Goal: Find specific page/section: Find specific page/section

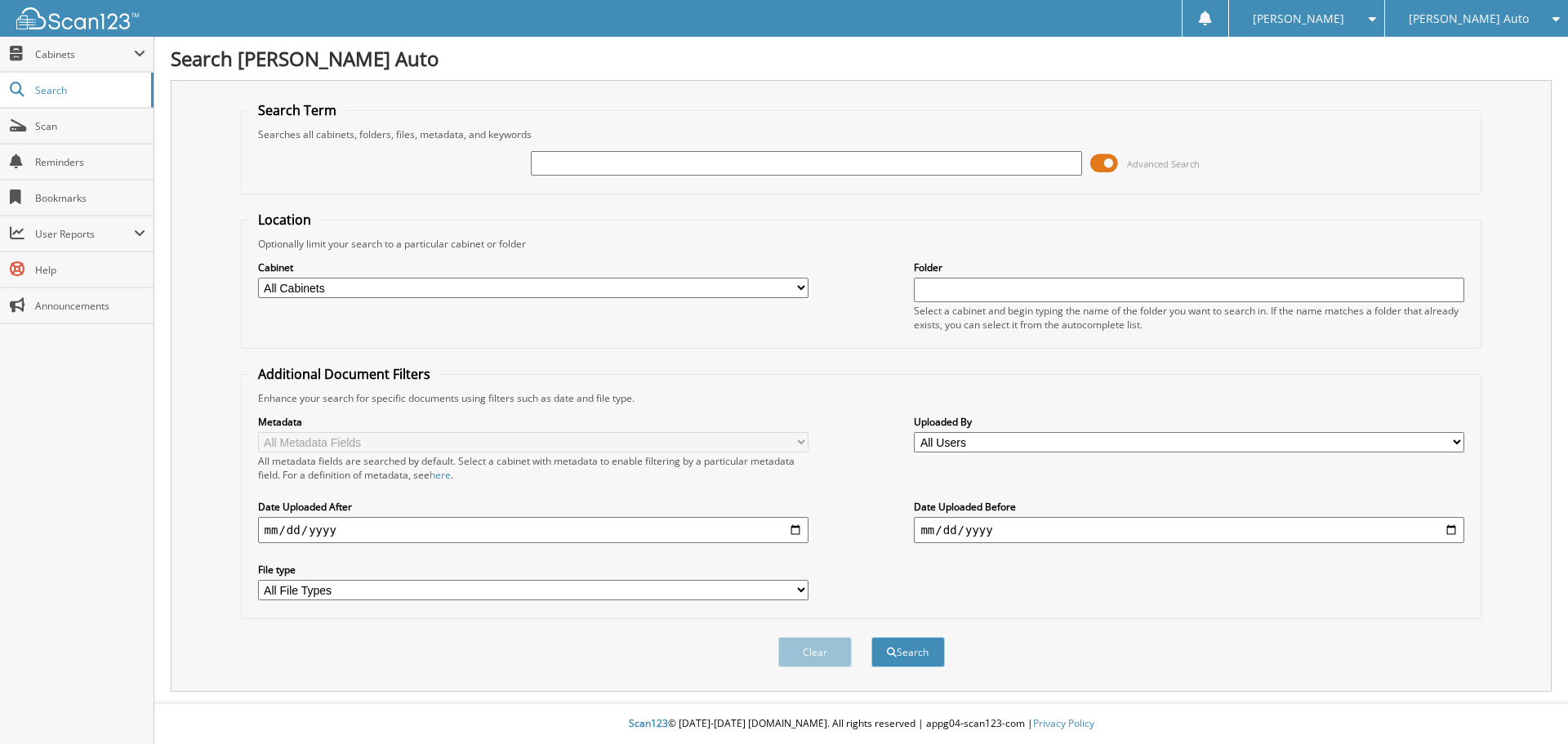
click at [874, 159] on input "text" at bounding box center [806, 163] width 551 height 24
type input "2s25823a"
click at [872, 638] on button "Search" at bounding box center [908, 653] width 74 height 30
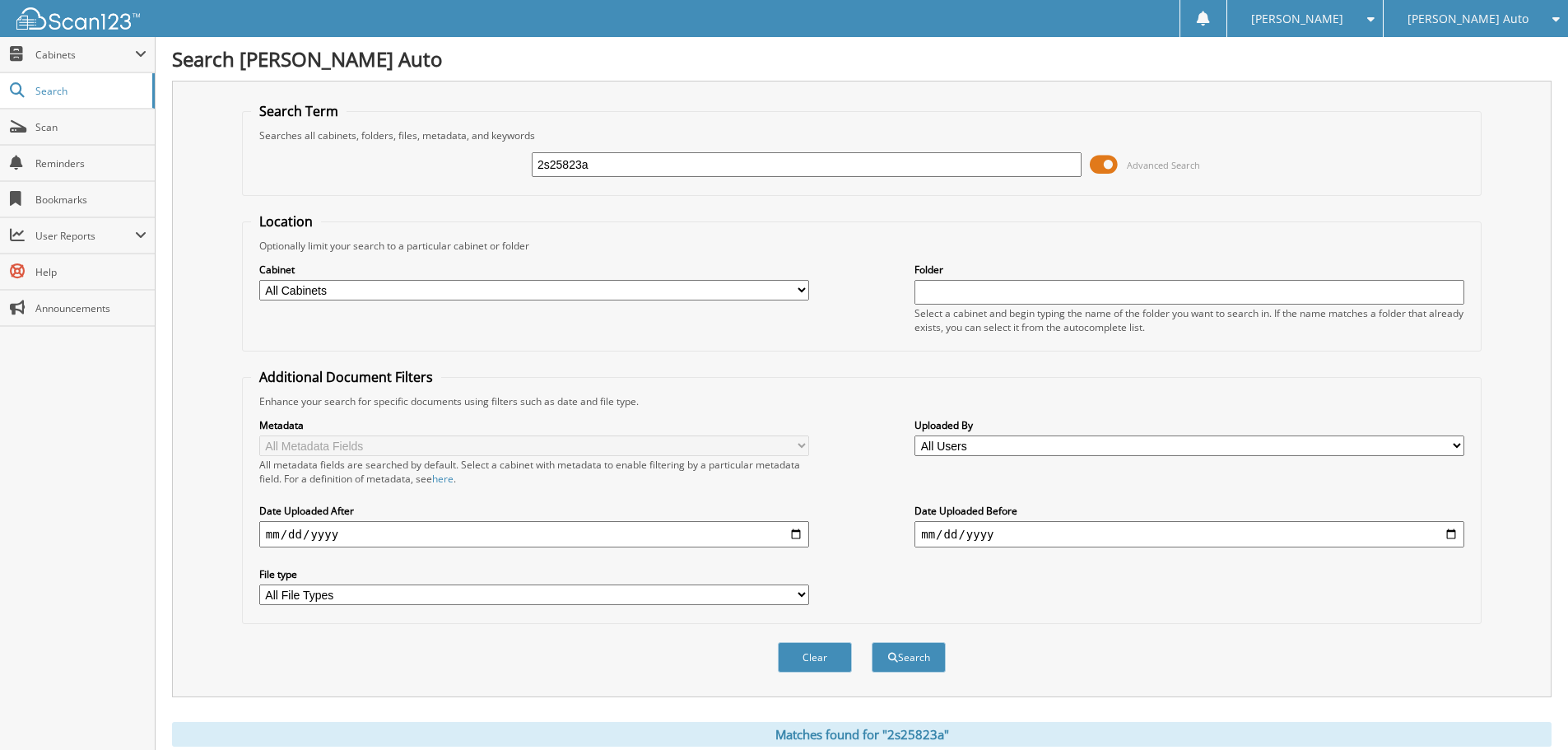
click at [1107, 166] on span at bounding box center [1104, 165] width 28 height 24
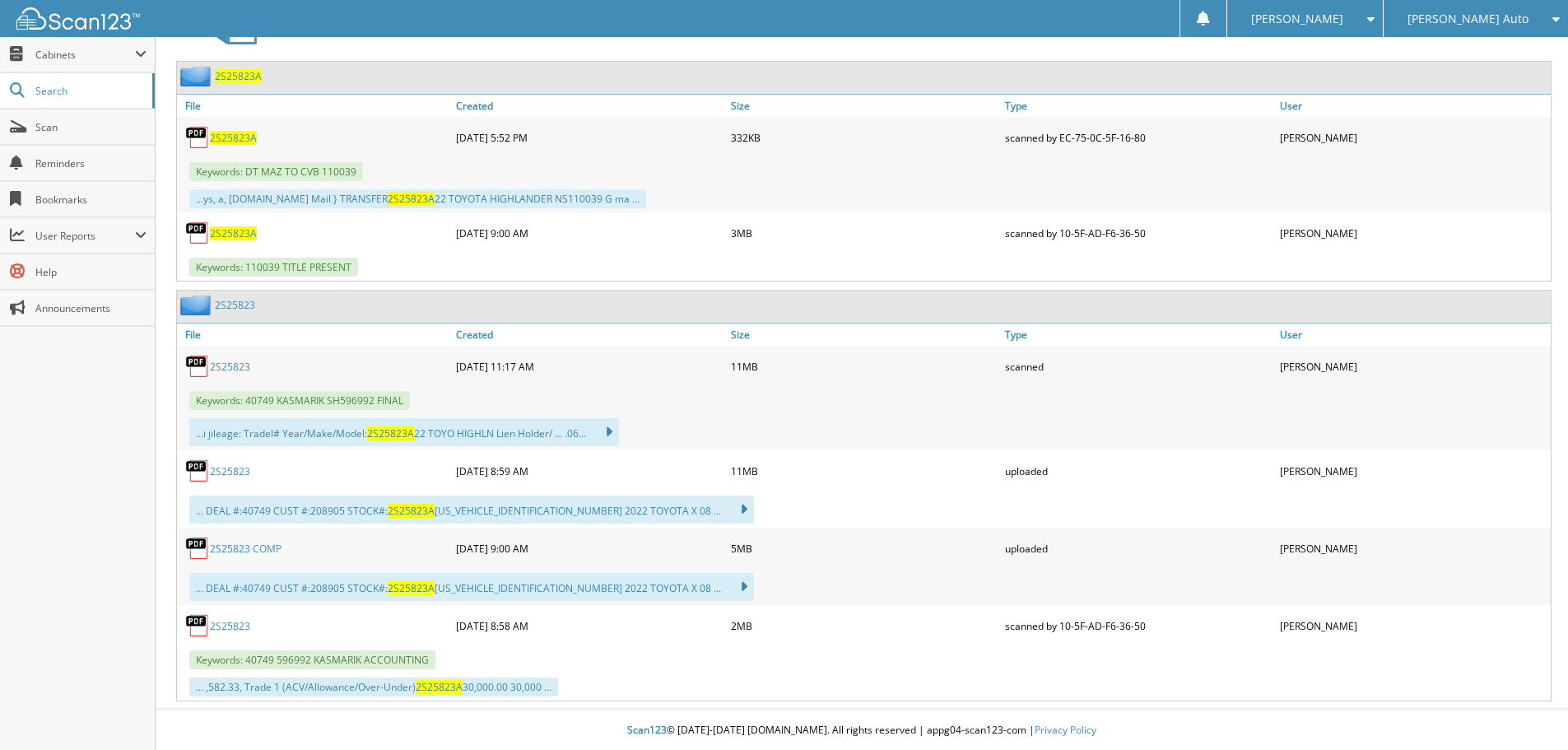
scroll to position [1029, 0]
click at [234, 550] on link "2S25823 COMP" at bounding box center [245, 548] width 71 height 14
click at [234, 365] on link "2S25823" at bounding box center [230, 366] width 40 height 14
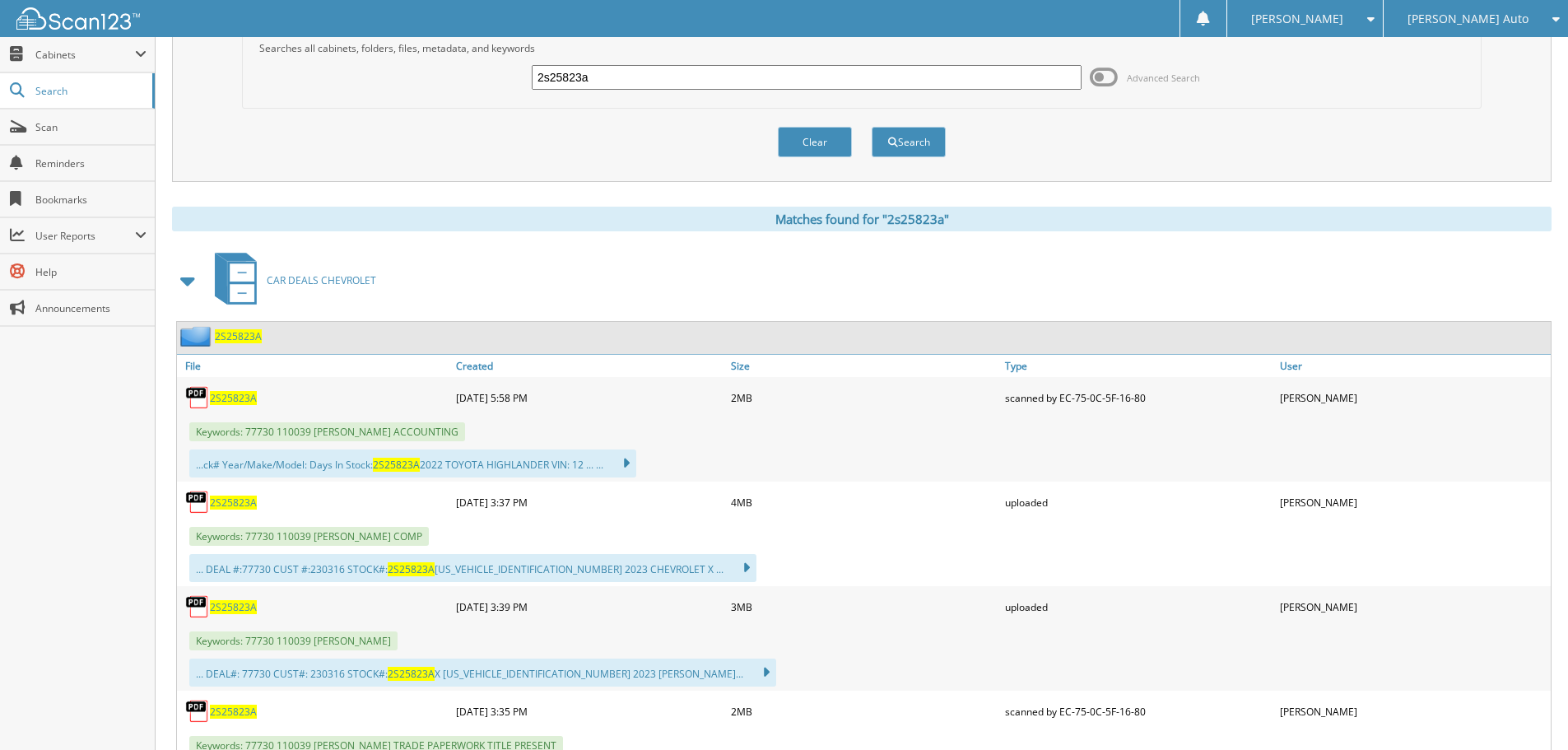
scroll to position [0, 0]
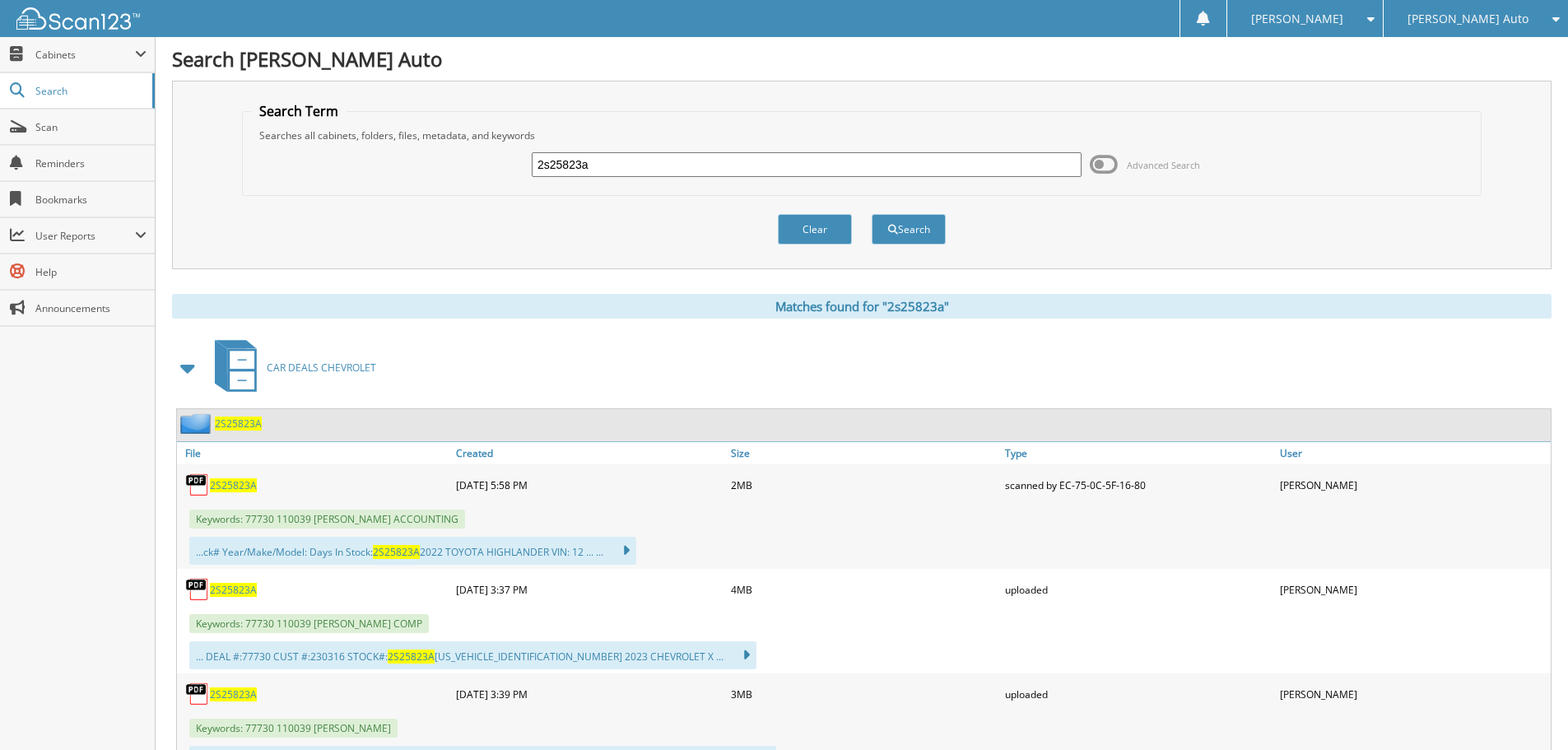
click at [668, 178] on div "2s25823a" at bounding box center [806, 165] width 550 height 28
click at [662, 167] on input "2s25823a" at bounding box center [806, 165] width 550 height 24
type input "2S25814A"
click at [872, 215] on button "Search" at bounding box center [909, 230] width 74 height 30
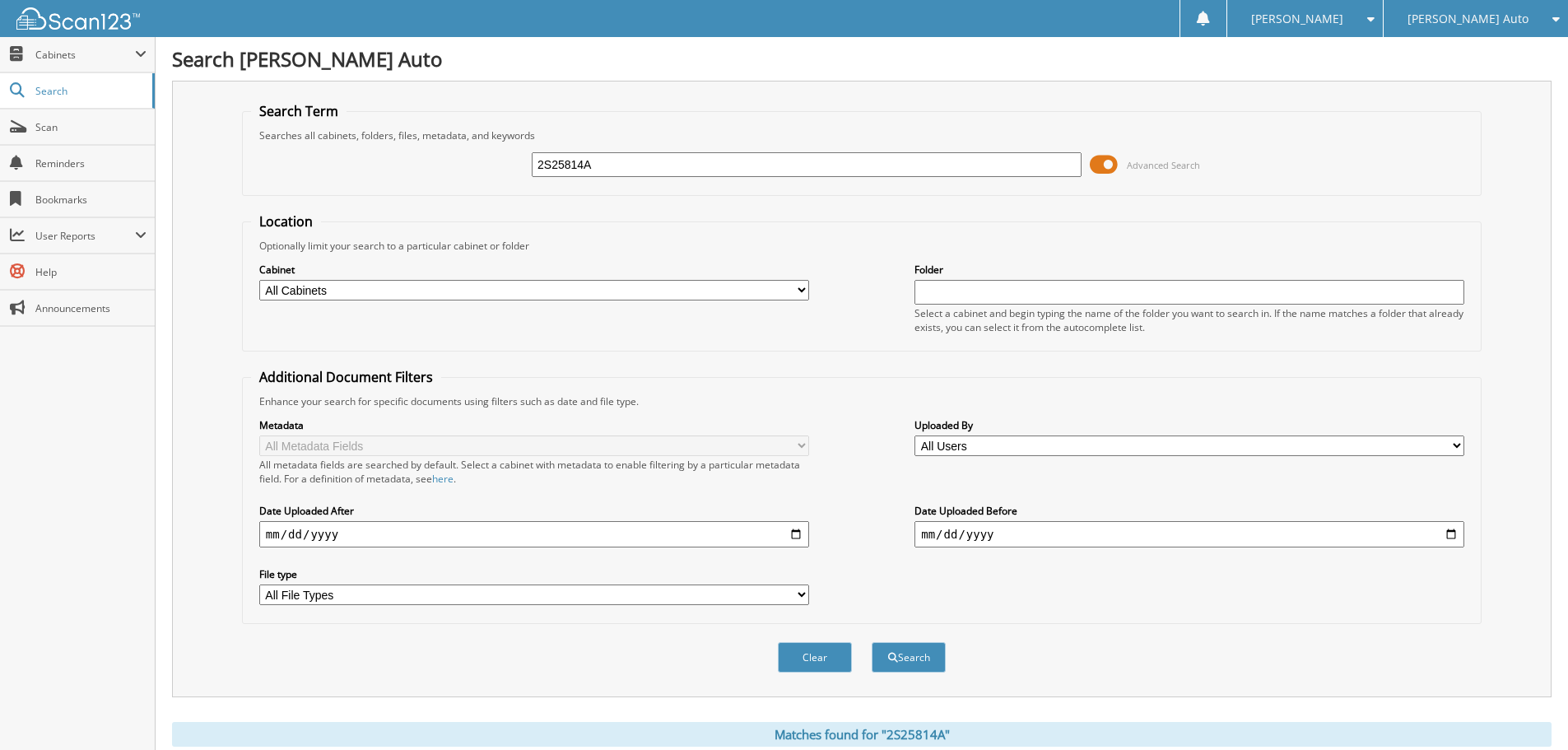
click at [1112, 162] on span at bounding box center [1104, 165] width 28 height 24
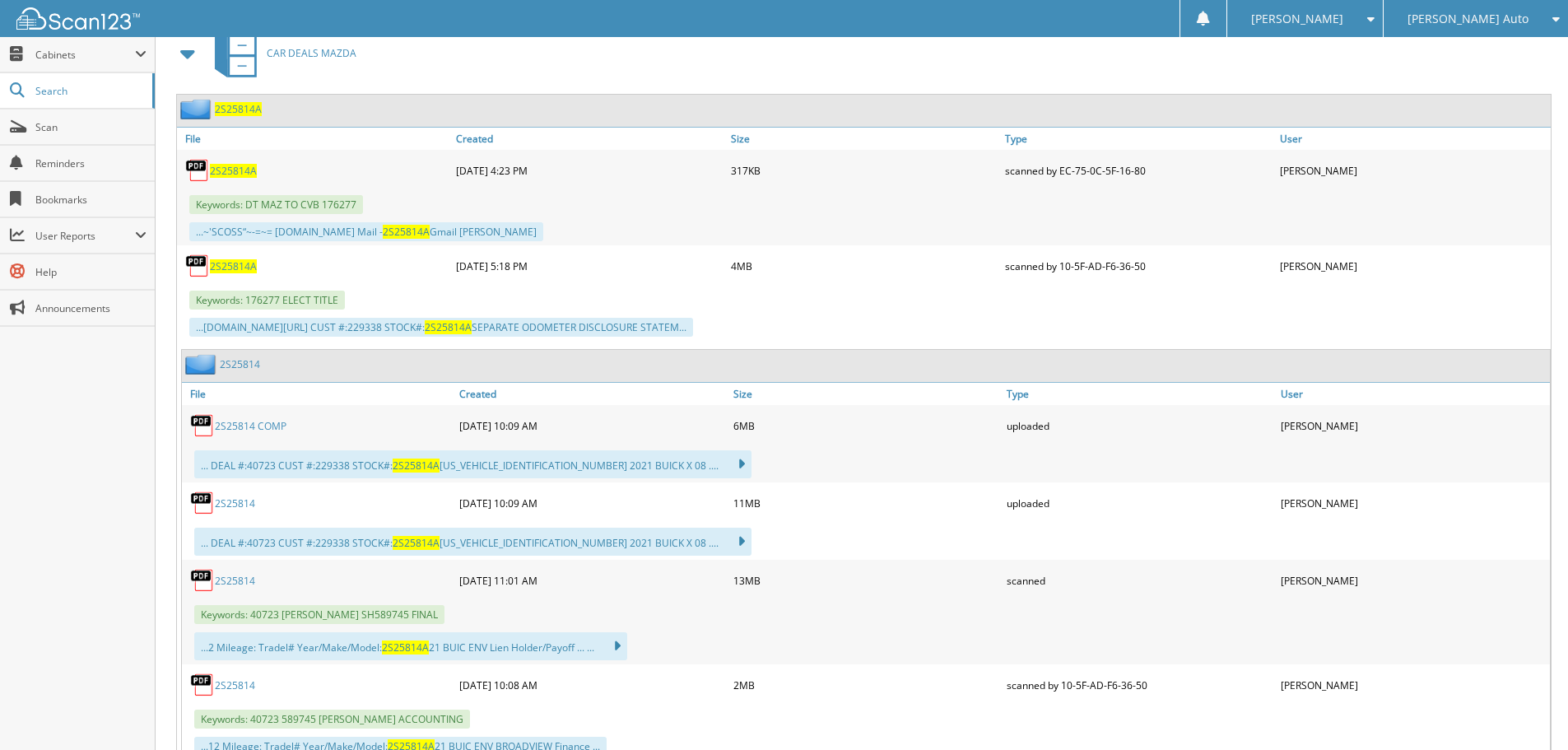
scroll to position [823, 0]
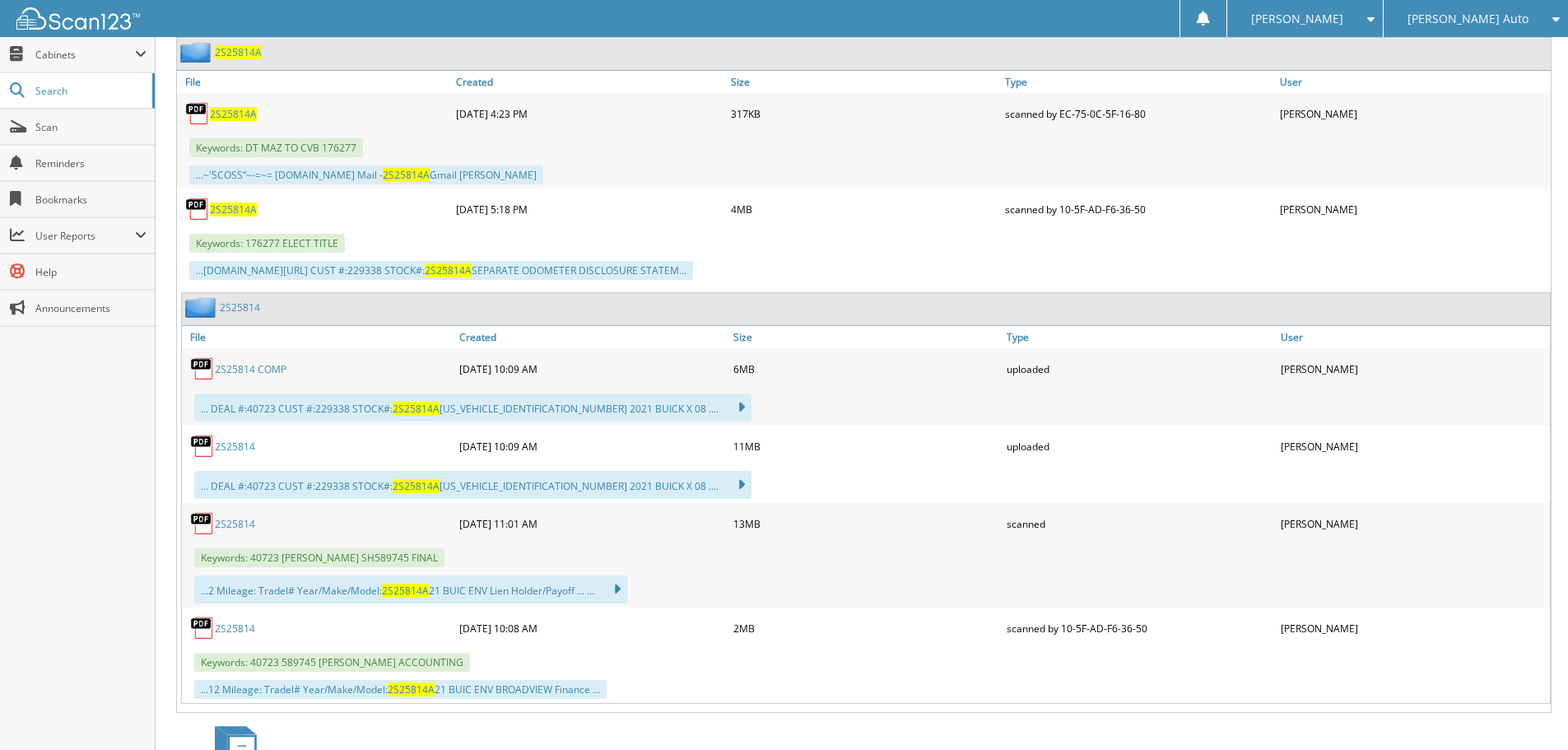
click at [224, 525] on link "2S25814" at bounding box center [234, 524] width 40 height 14
click at [230, 526] on link "2S25814" at bounding box center [234, 524] width 40 height 14
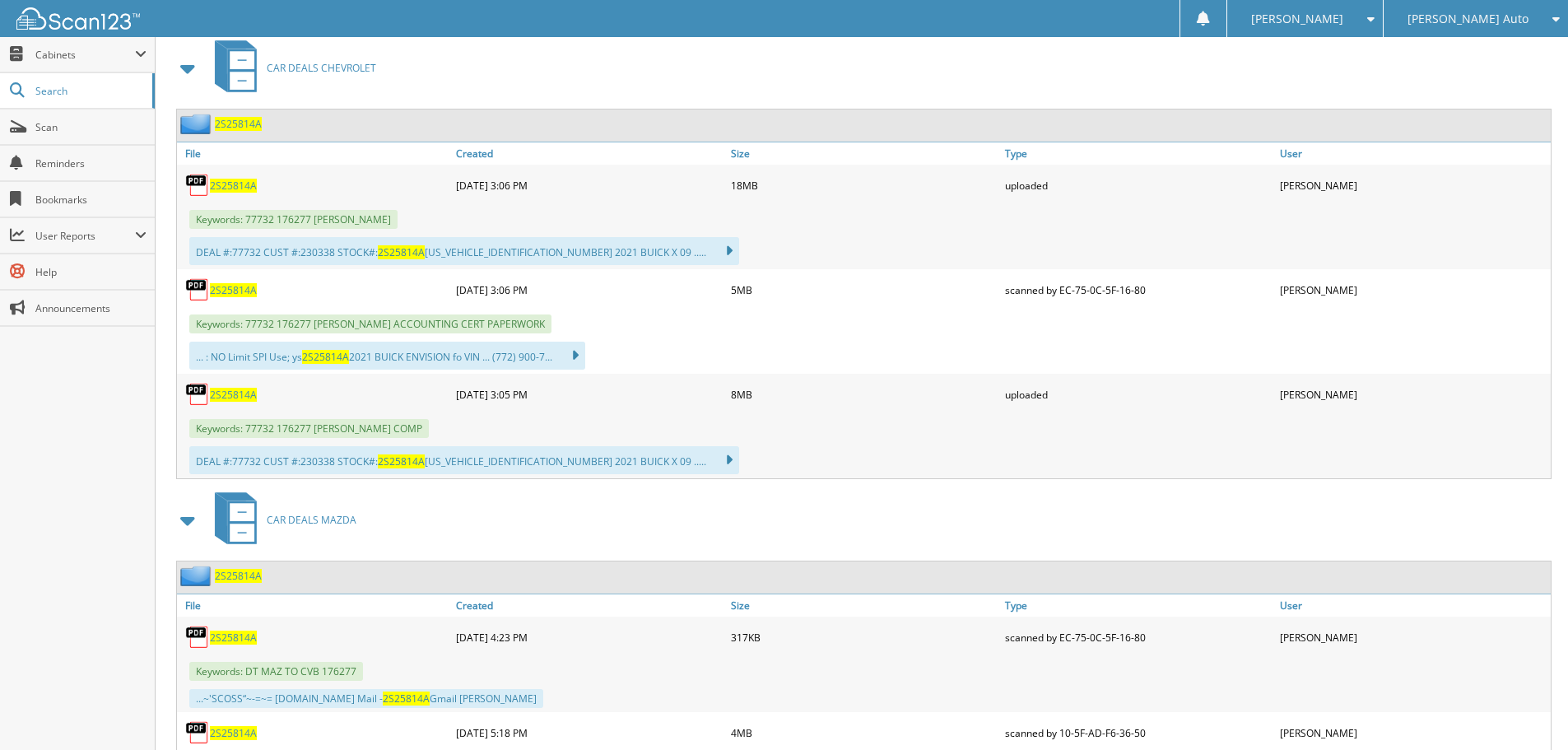
scroll to position [0, 0]
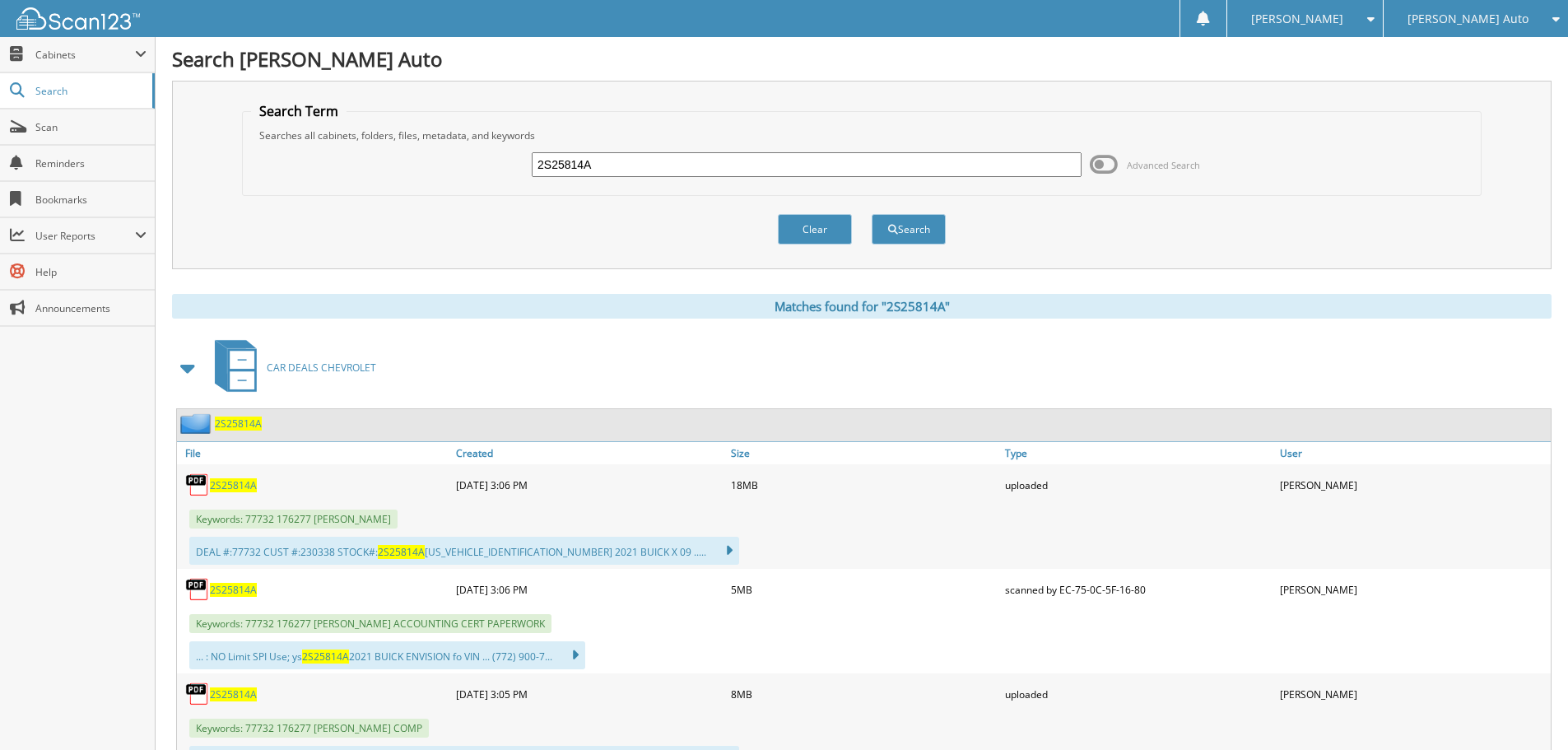
click at [680, 152] on input "2S25814A" at bounding box center [806, 165] width 550 height 24
type input "2S24469C"
click at [872, 215] on button "Search" at bounding box center [909, 230] width 74 height 30
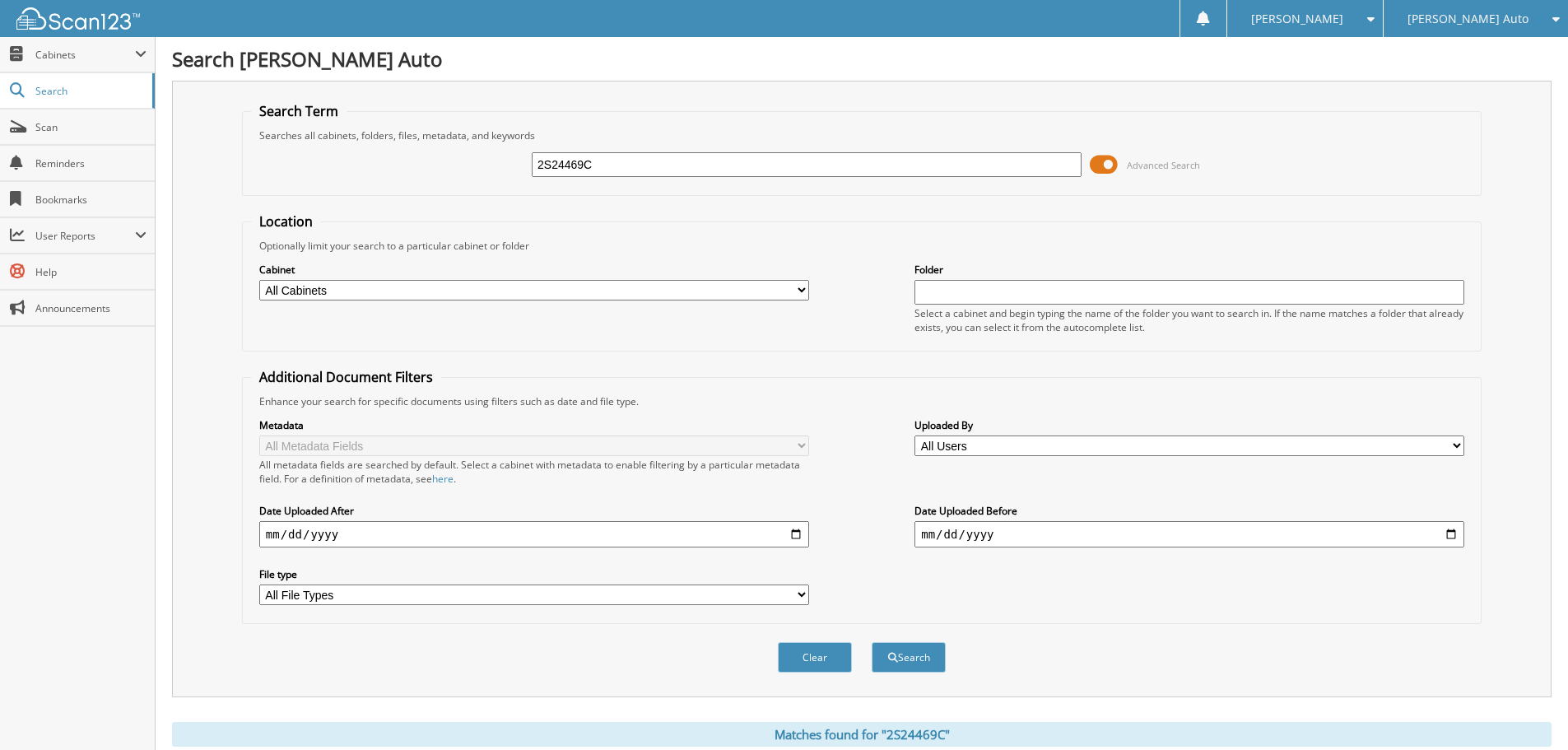
click at [1104, 165] on span at bounding box center [1104, 165] width 28 height 24
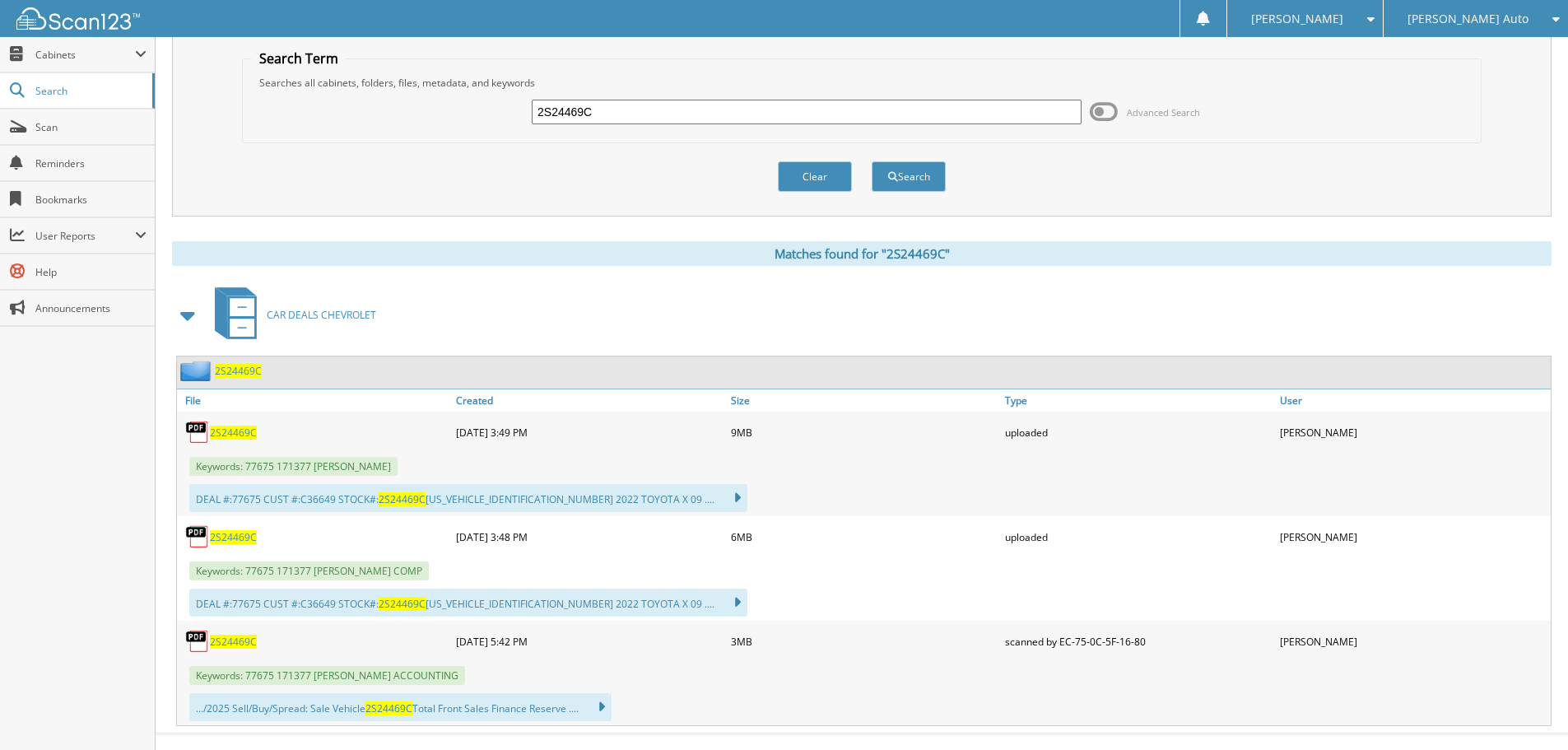
scroll to position [78, 0]
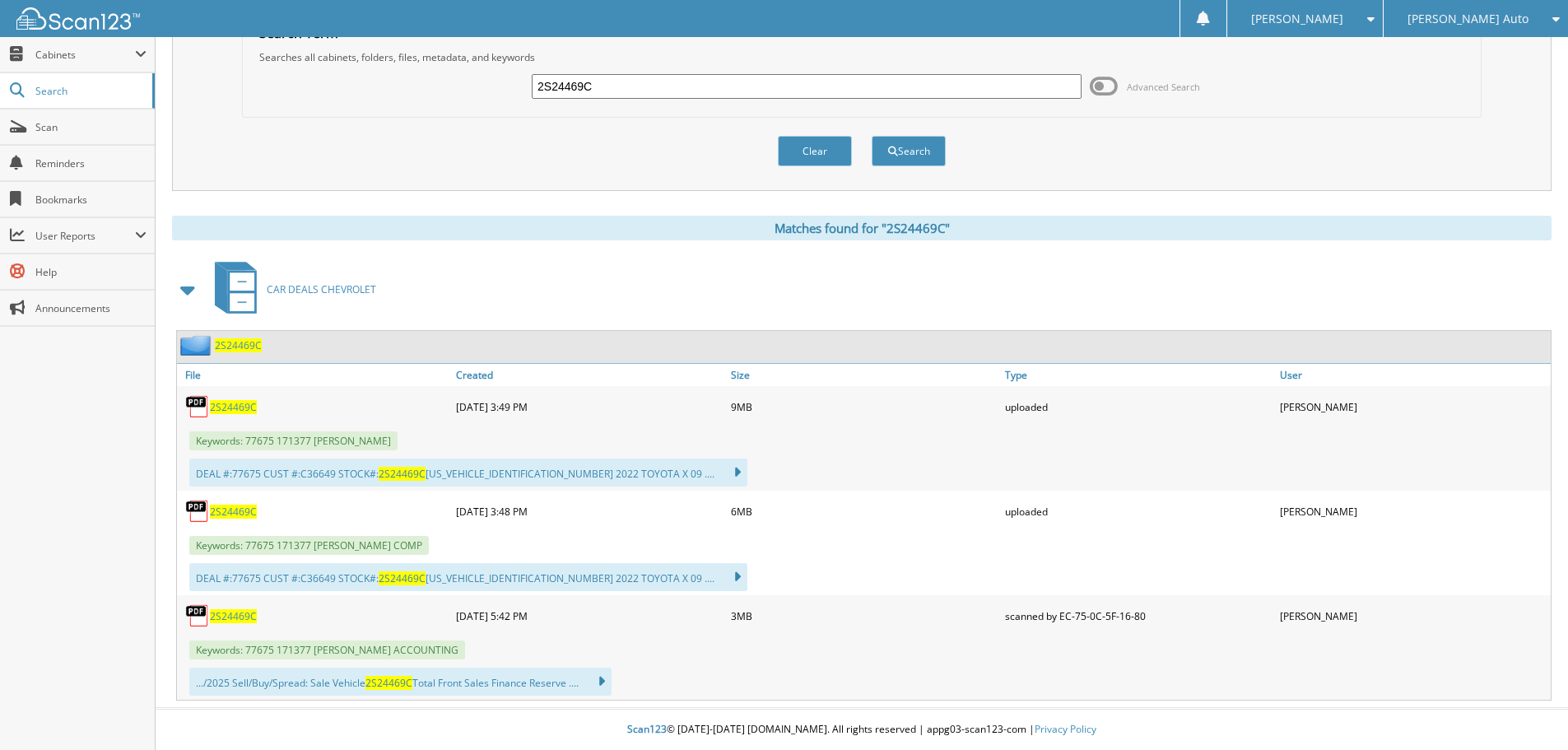
click at [626, 82] on input "2S24469C" at bounding box center [806, 87] width 550 height 24
type input "2S24469"
click at [872, 136] on button "Search" at bounding box center [909, 151] width 74 height 30
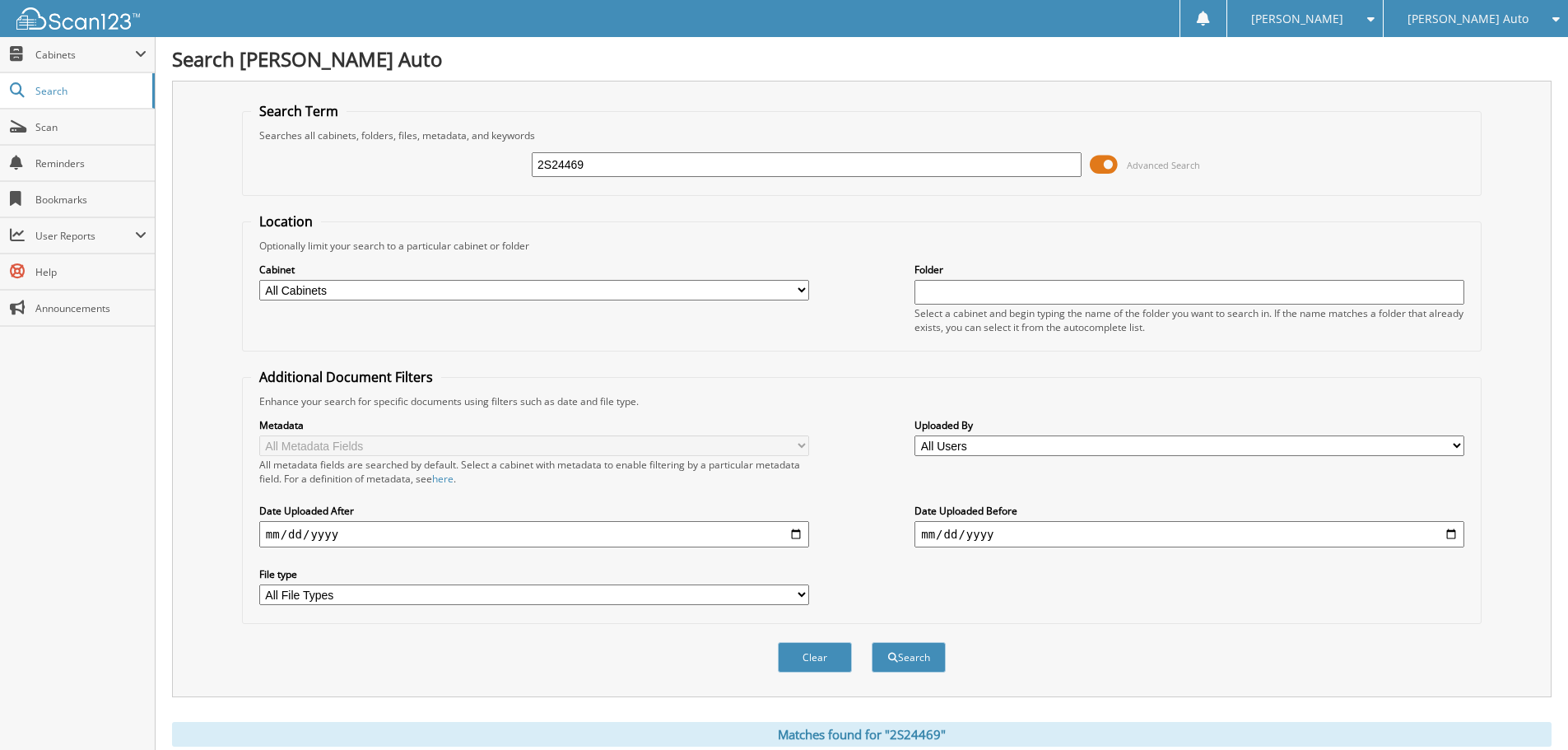
click at [1105, 161] on span at bounding box center [1104, 165] width 28 height 24
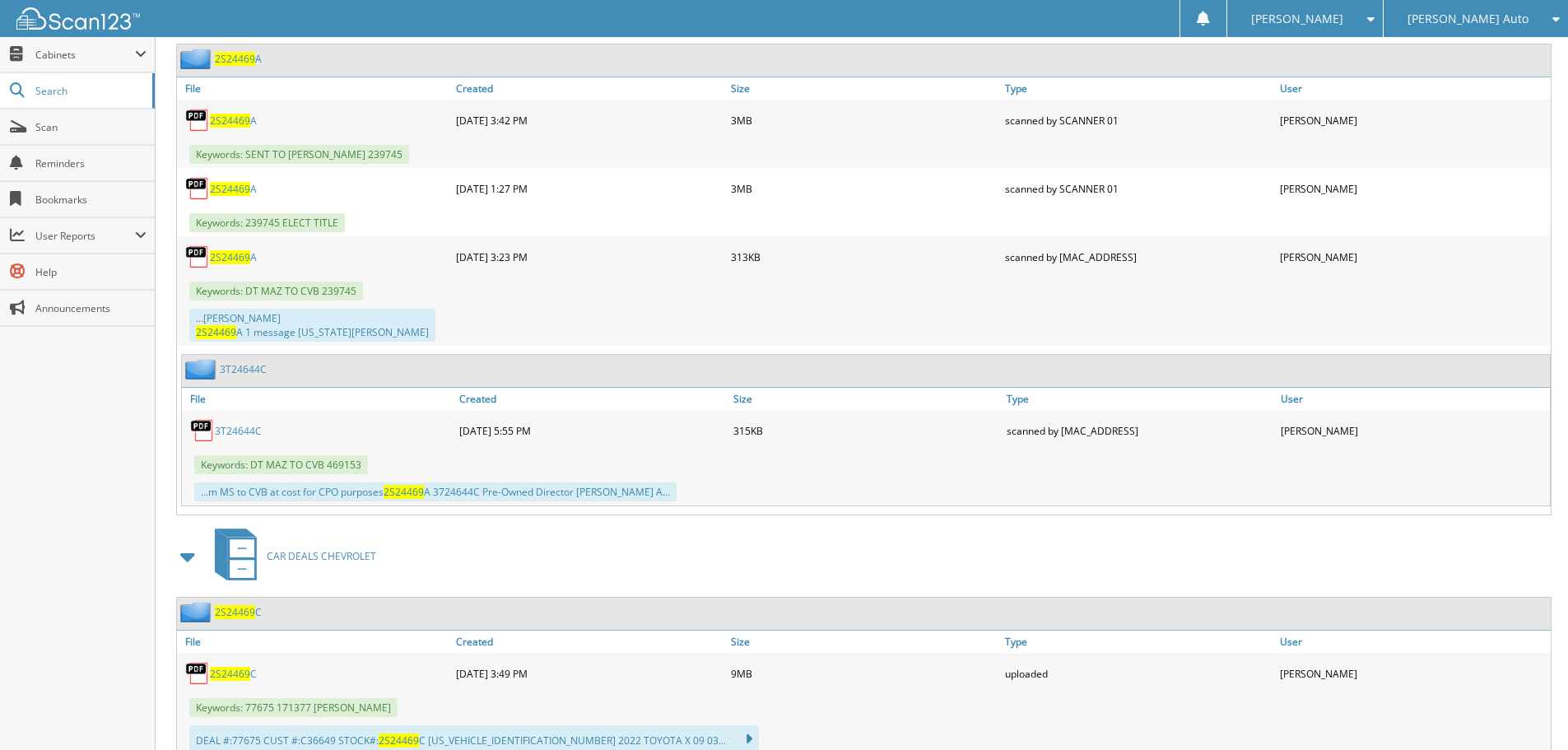
scroll to position [978, 0]
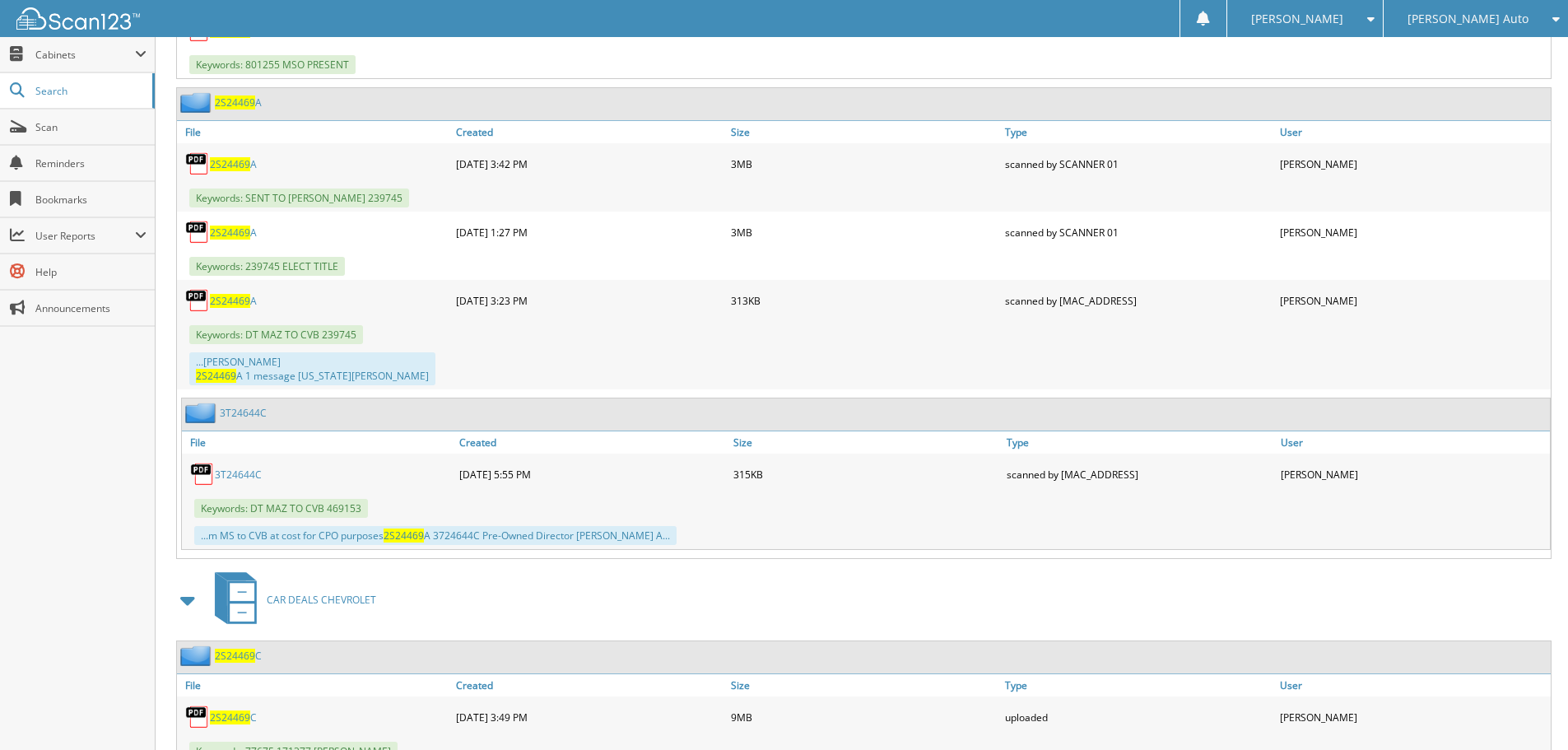
click at [224, 468] on link "3T24644C" at bounding box center [238, 474] width 47 height 14
click at [235, 231] on span "2S24469" at bounding box center [230, 232] width 40 height 14
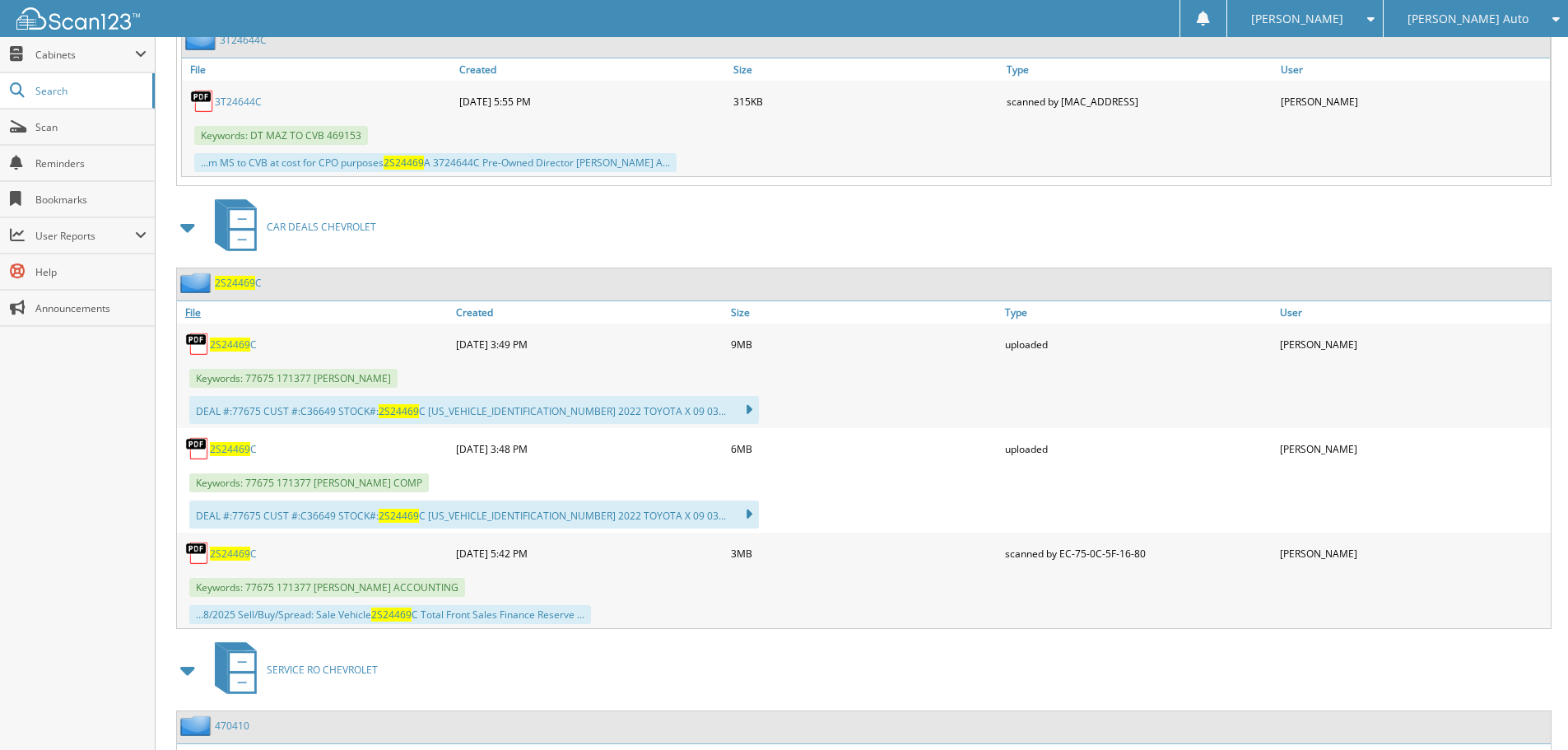
scroll to position [1307, 0]
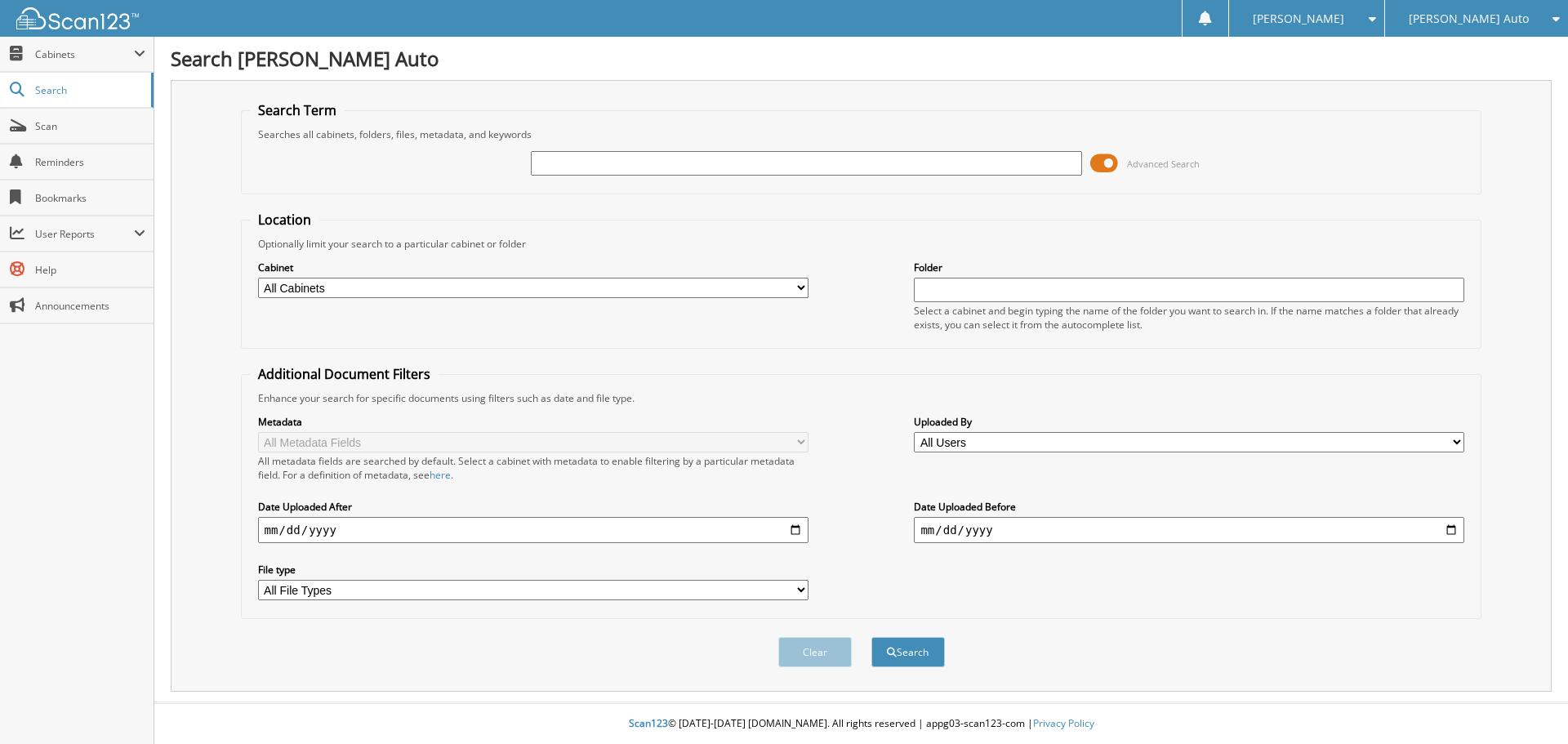
click at [595, 170] on input "text" at bounding box center [806, 163] width 551 height 24
type input "2S25846"
click at [872, 638] on button "Search" at bounding box center [908, 653] width 74 height 30
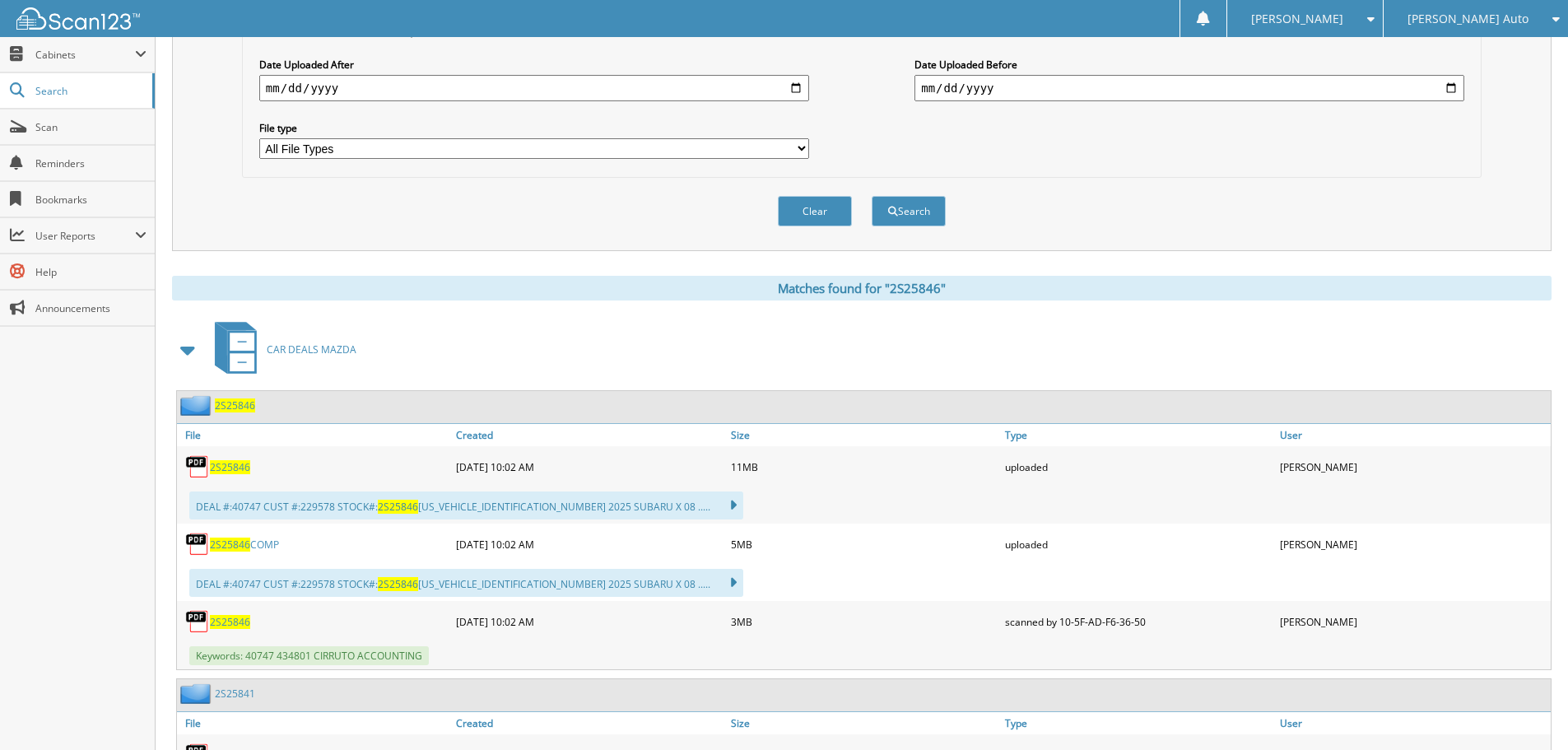
scroll to position [551, 0]
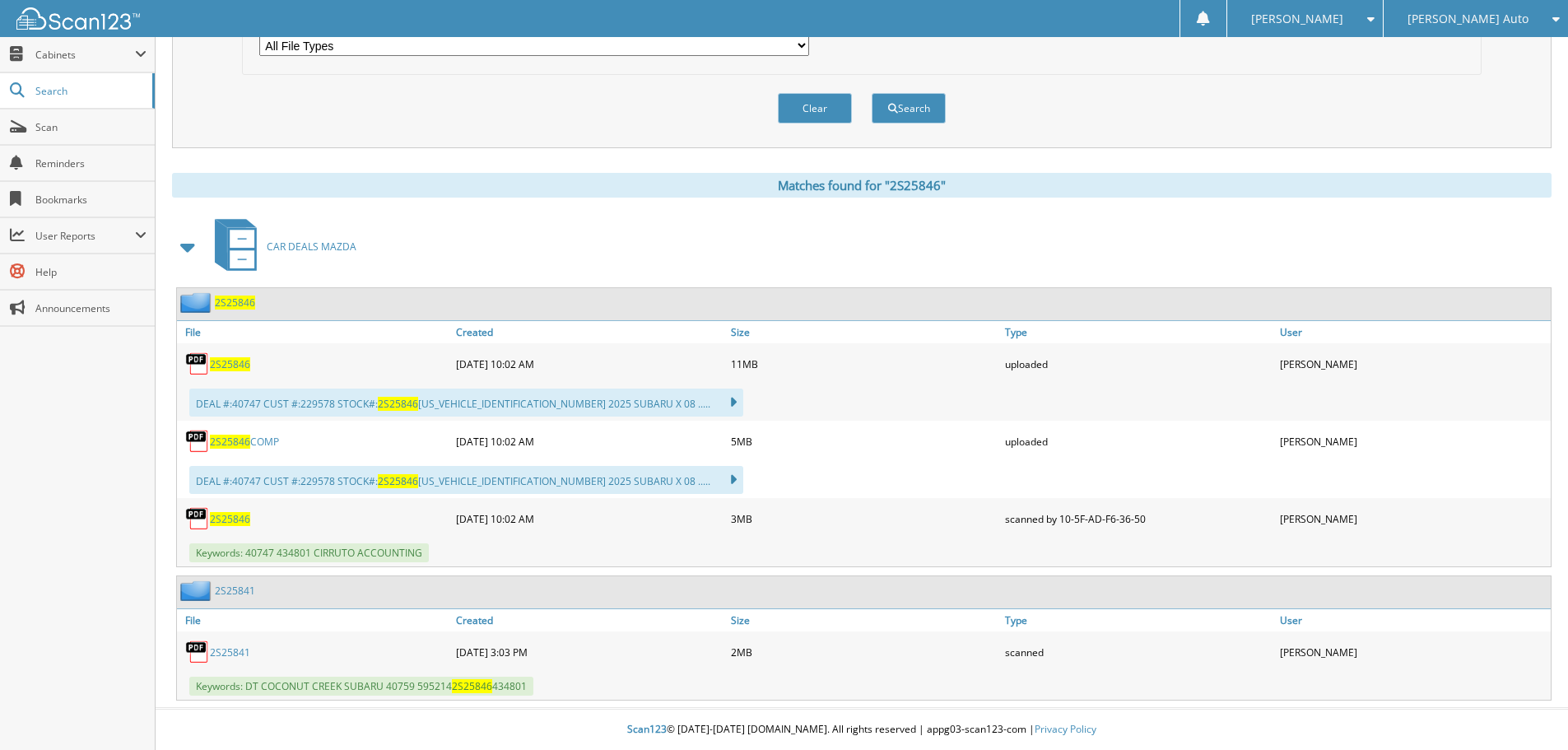
click at [228, 651] on link "2S25841" at bounding box center [230, 652] width 40 height 14
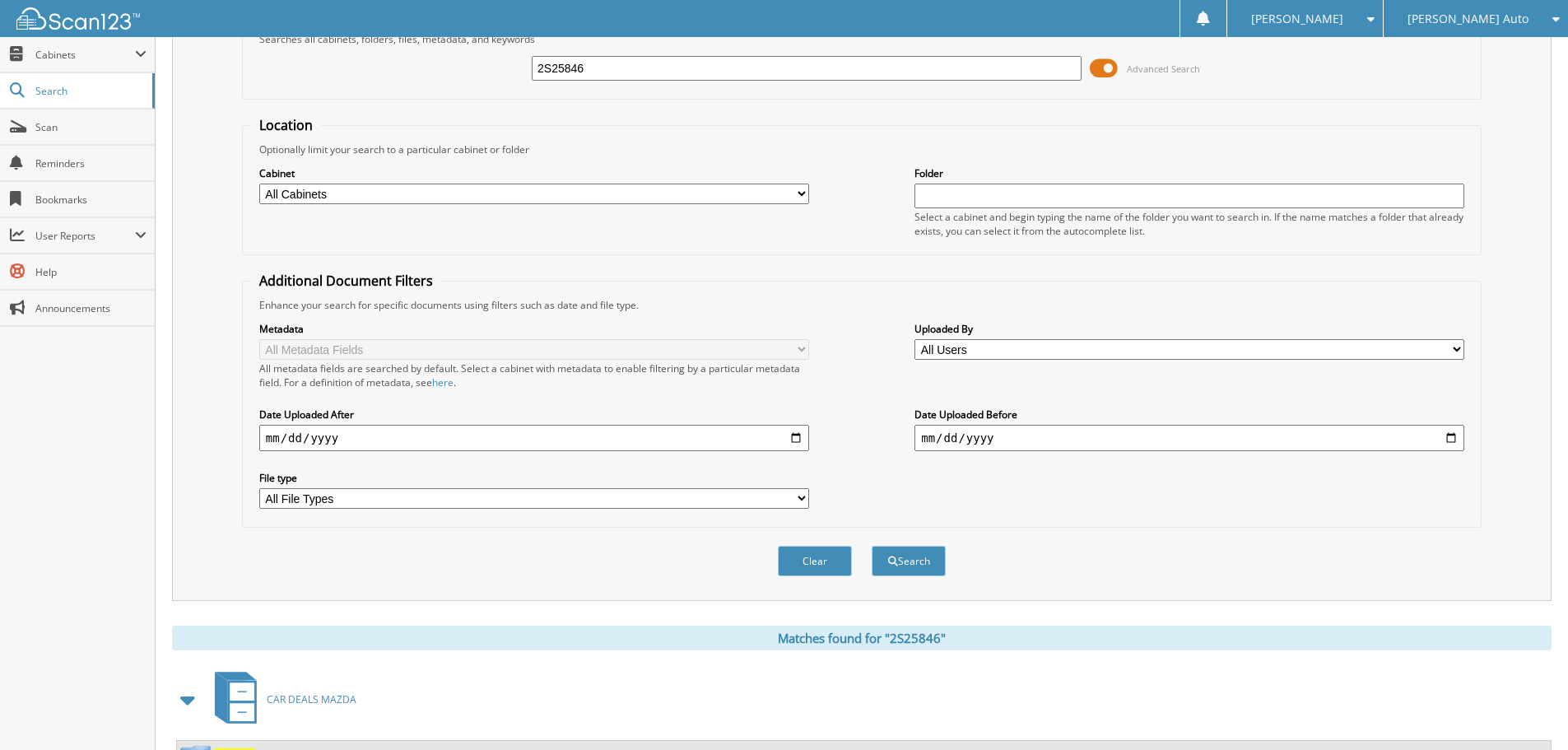
scroll to position [0, 0]
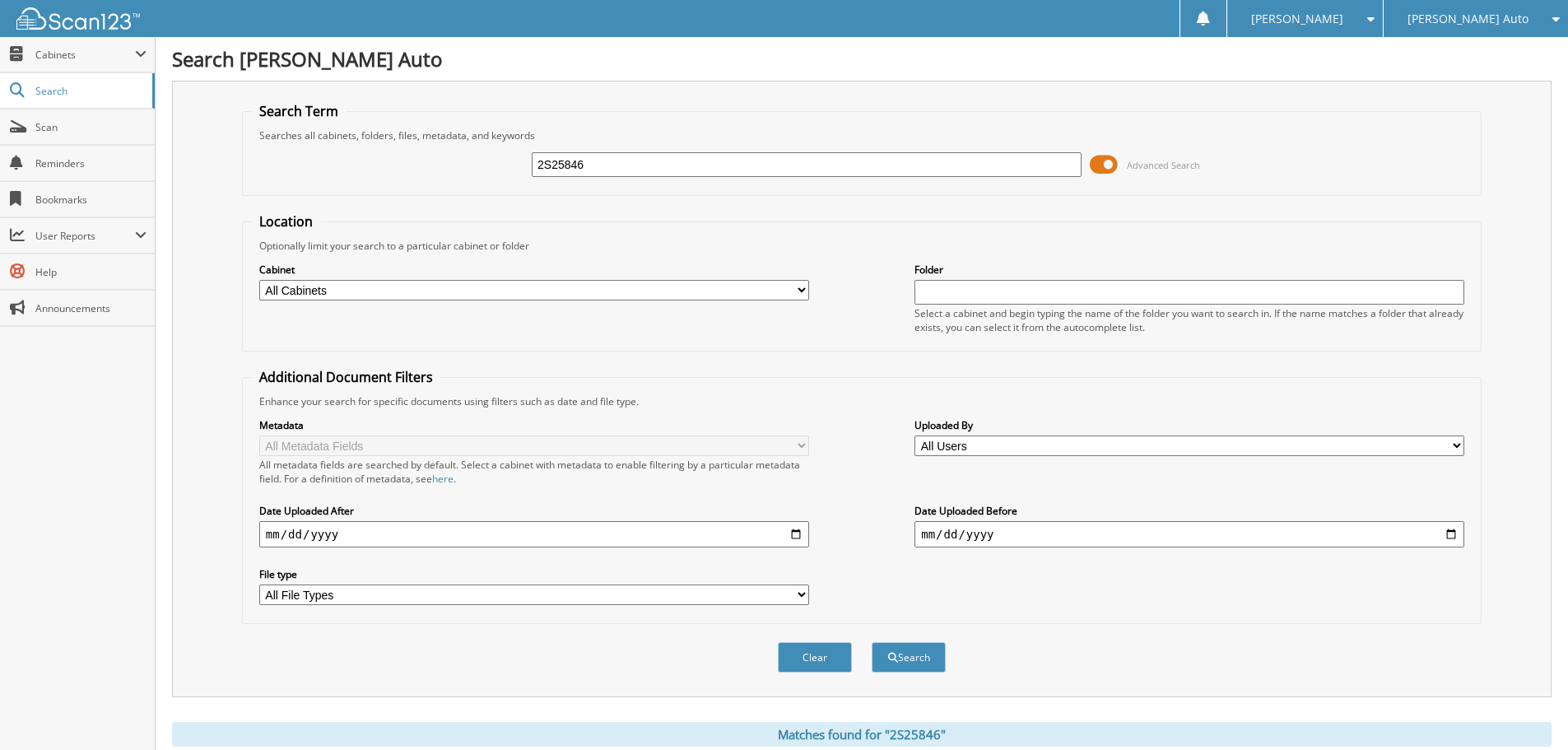
click at [696, 158] on input "2S25846" at bounding box center [806, 165] width 550 height 24
click at [695, 158] on input "2S25846" at bounding box center [806, 165] width 550 height 24
type input "2s25281"
click at [872, 643] on button "Search" at bounding box center [909, 658] width 74 height 30
click at [1111, 166] on span at bounding box center [1104, 165] width 28 height 24
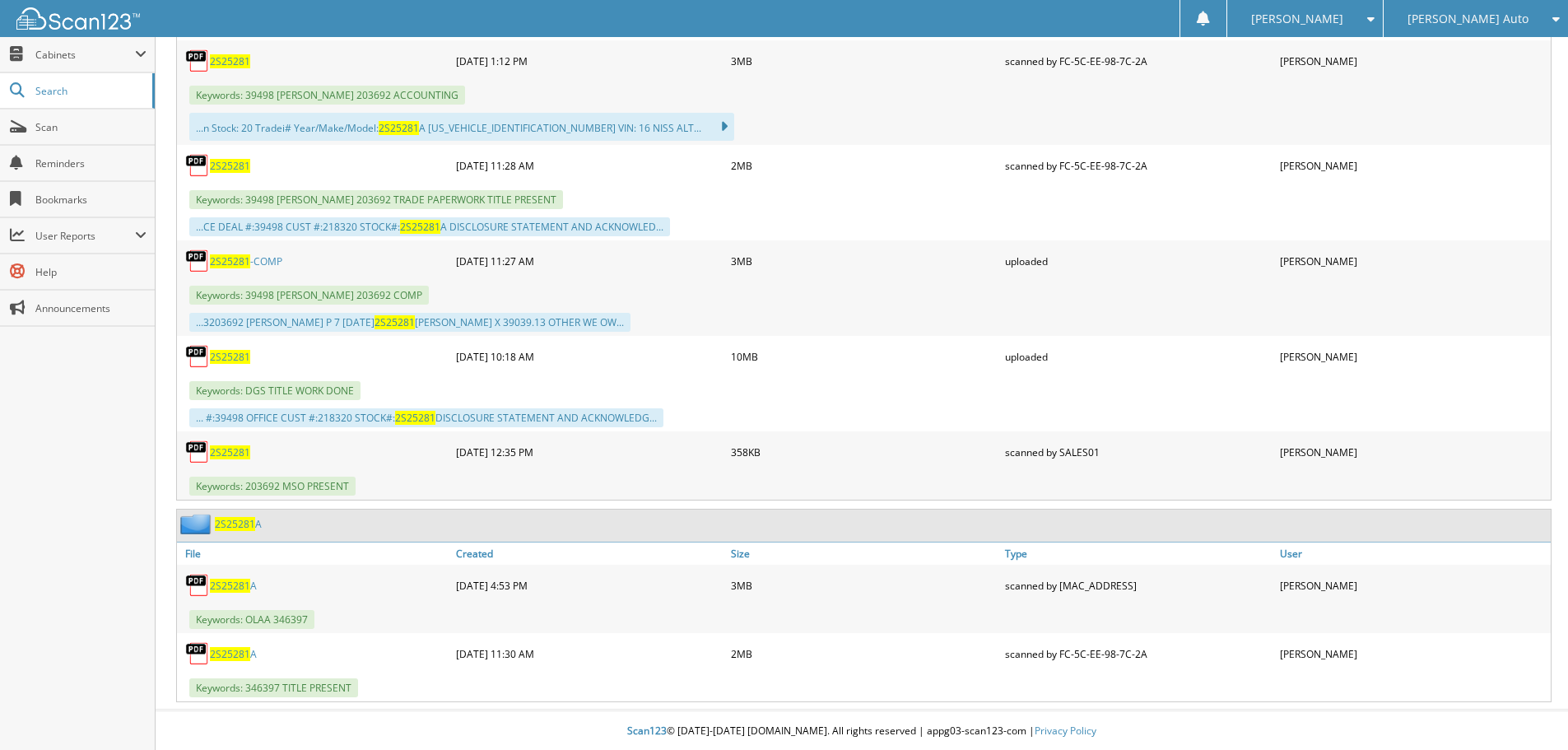
scroll to position [635, 0]
click at [229, 454] on span "2S25281" at bounding box center [230, 451] width 40 height 14
click at [243, 447] on span "2S25281" at bounding box center [230, 451] width 40 height 14
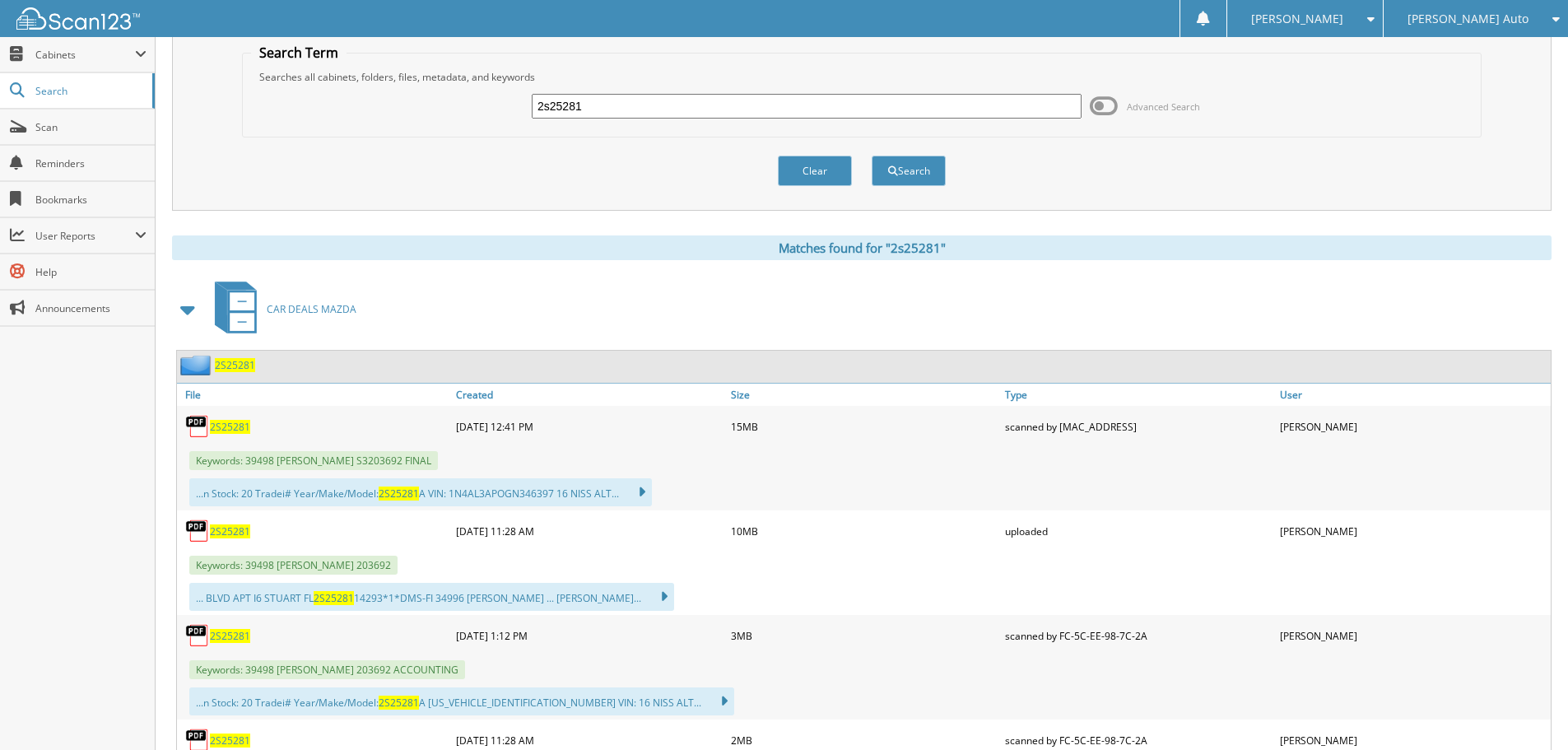
click at [549, 104] on input "2s25281" at bounding box center [806, 106] width 550 height 24
type input "2M25281"
click at [924, 162] on button "Search" at bounding box center [909, 170] width 74 height 30
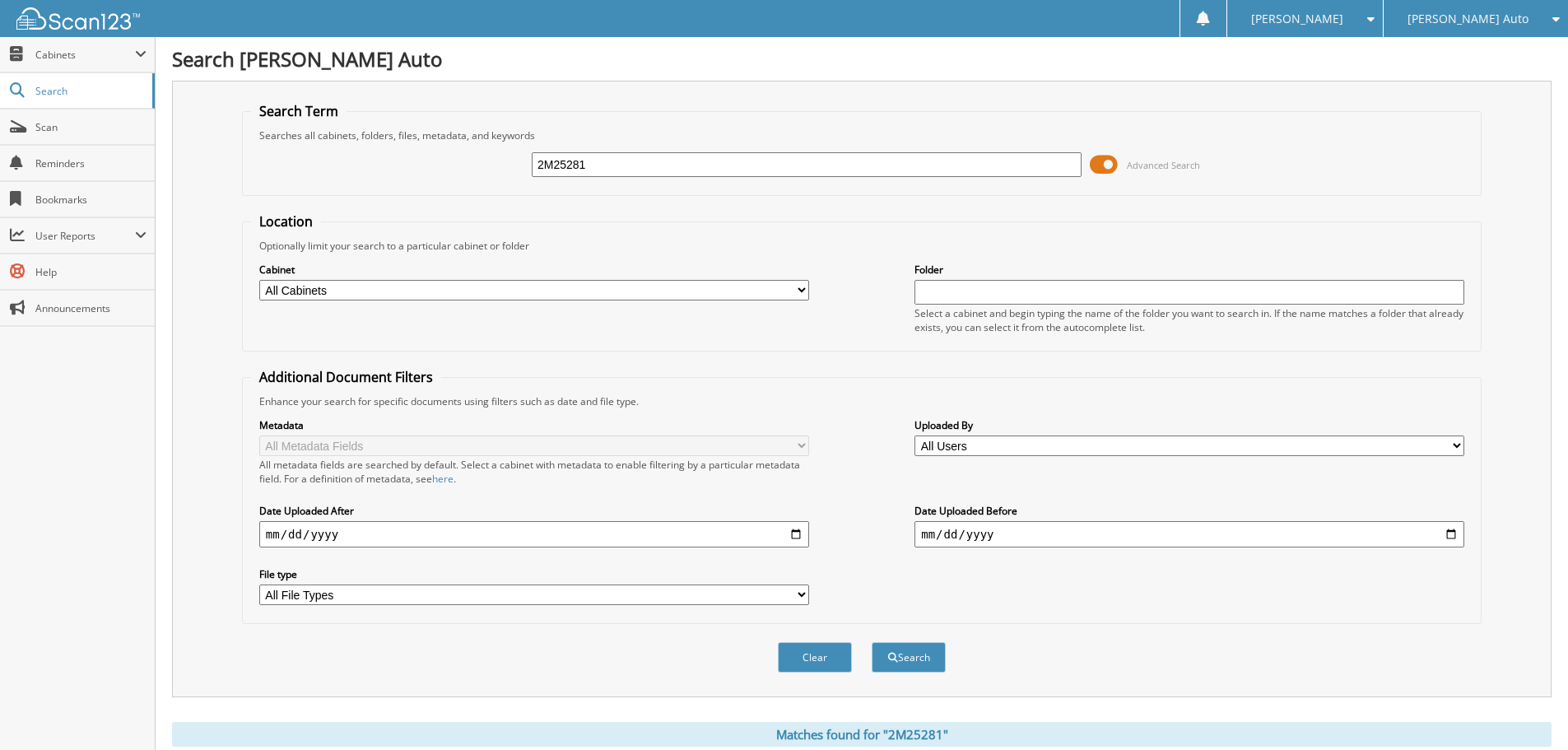
click at [1111, 166] on span at bounding box center [1104, 165] width 28 height 24
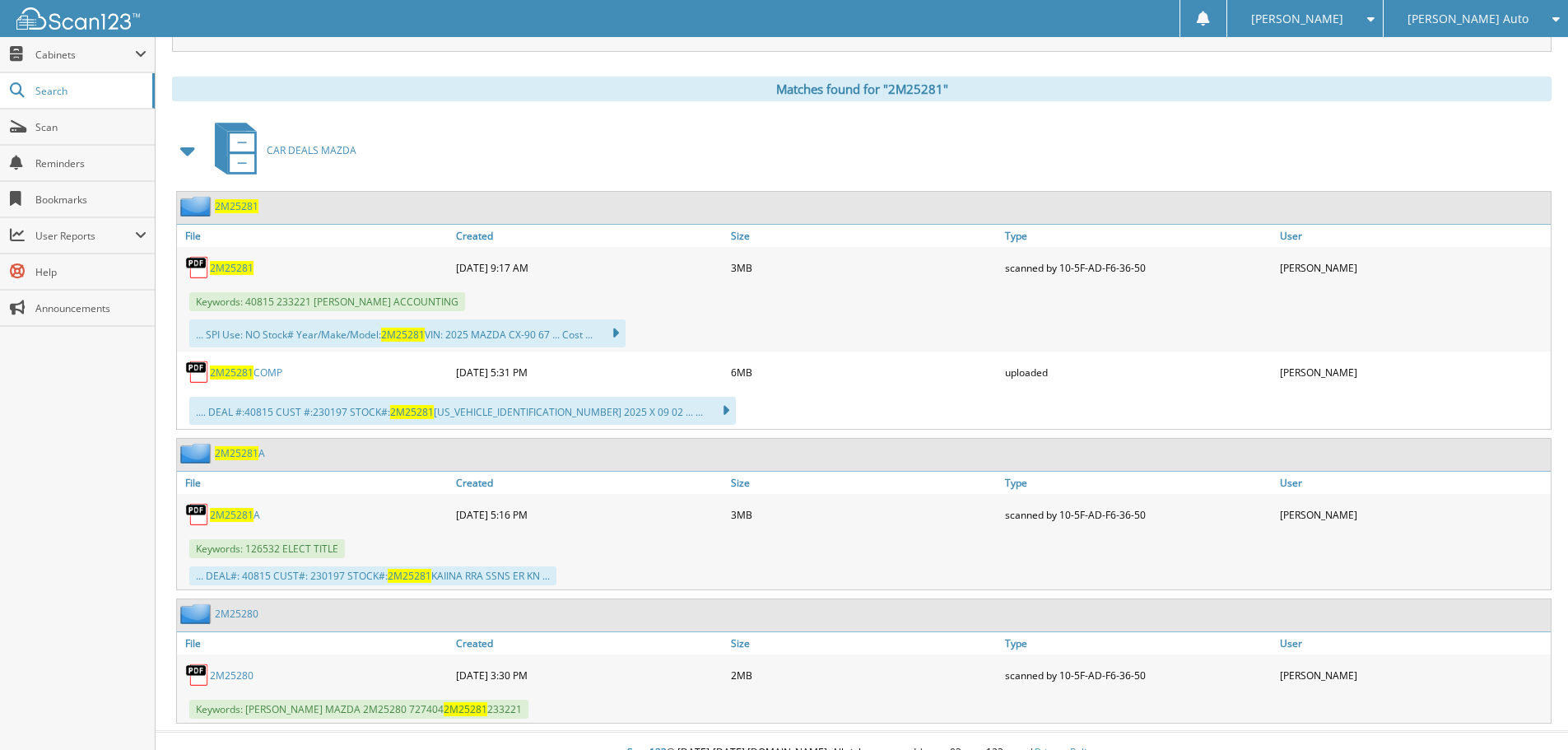
scroll to position [241, 0]
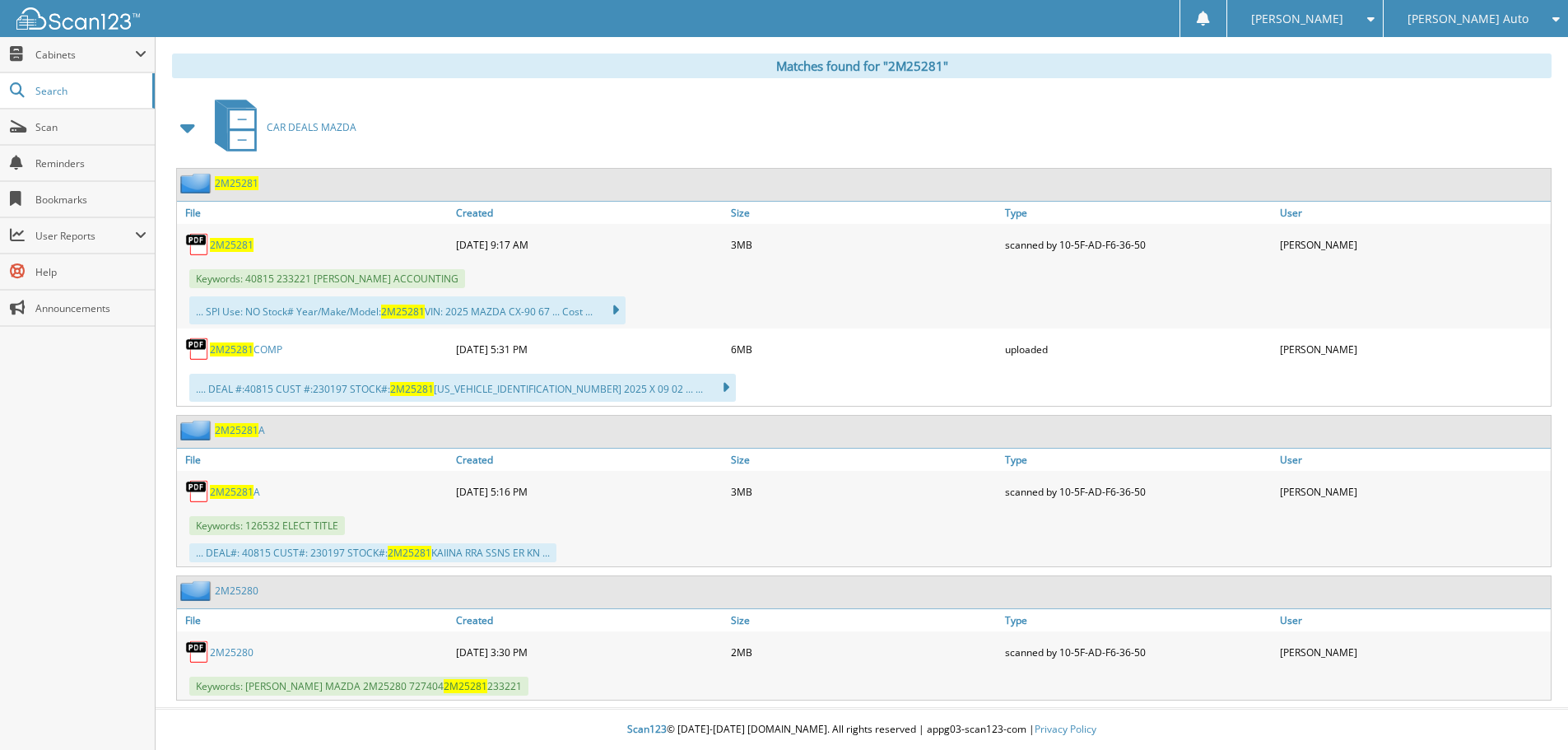
click at [213, 654] on link "2M25280" at bounding box center [231, 652] width 43 height 14
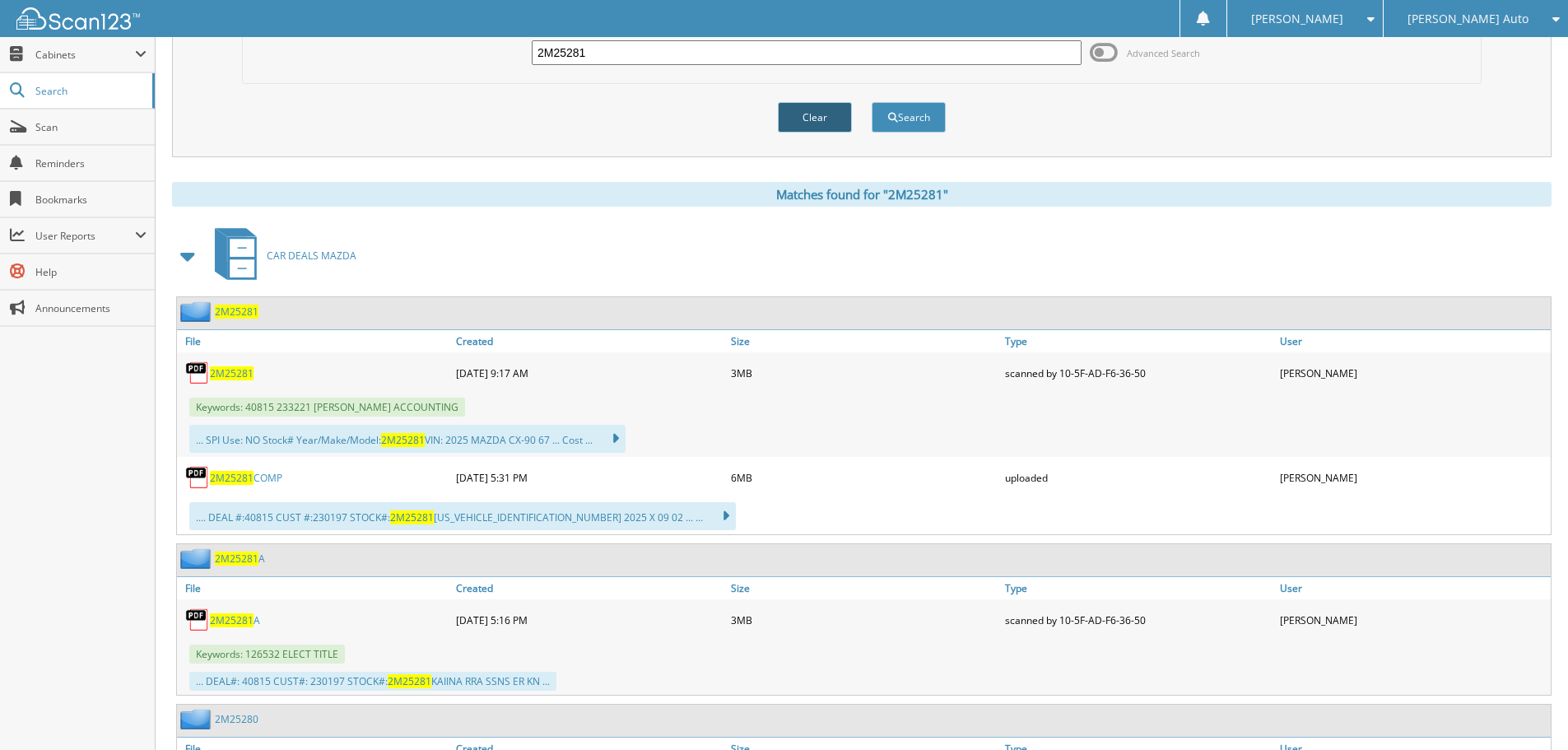
scroll to position [0, 0]
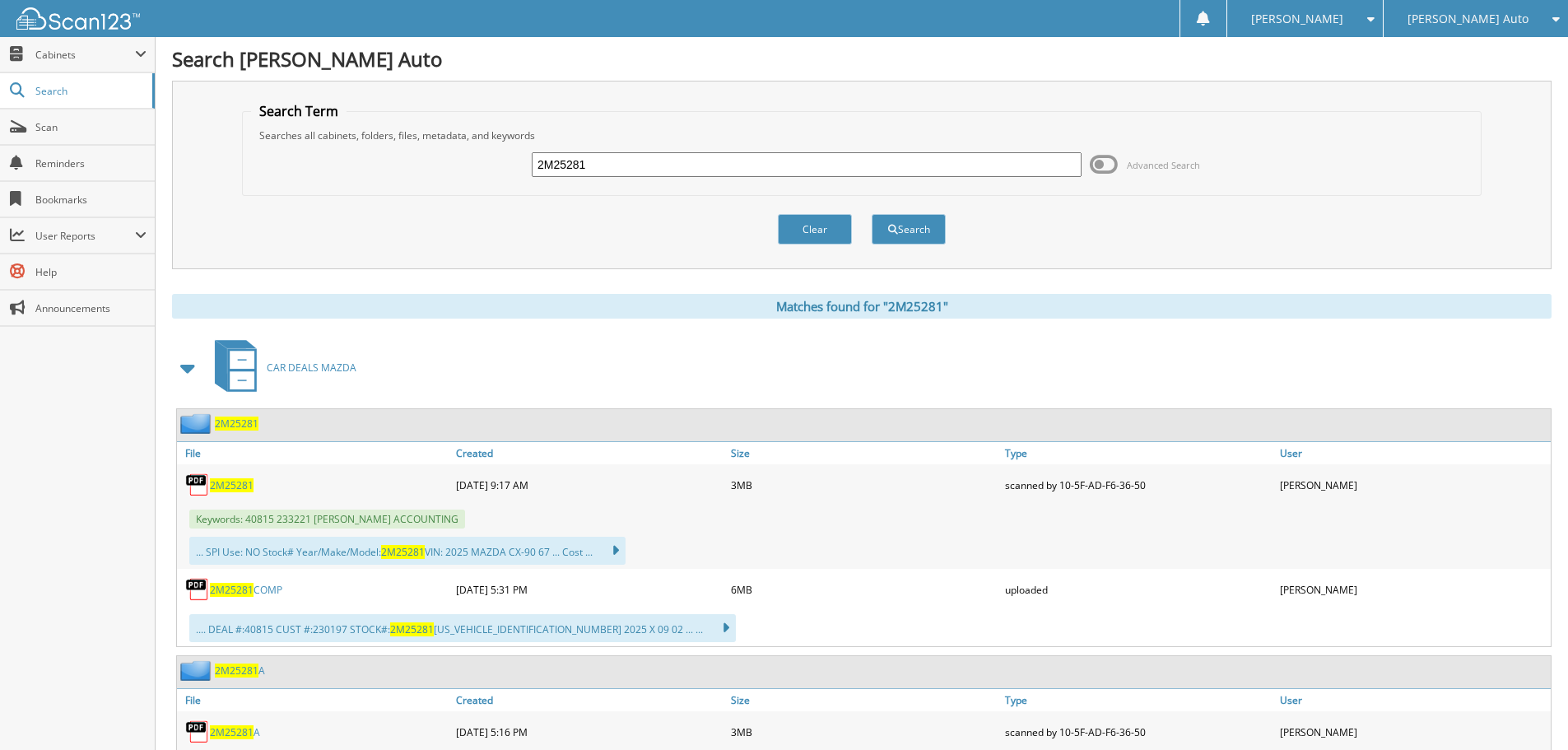
click at [736, 168] on input "2M25281" at bounding box center [806, 165] width 550 height 24
click at [736, 168] on input "2M25281" at bounding box center [806, 165] width 550 height 24
click at [737, 168] on input "2M25281" at bounding box center [806, 165] width 550 height 24
type input "3T26031"
click at [872, 215] on button "Search" at bounding box center [909, 230] width 74 height 30
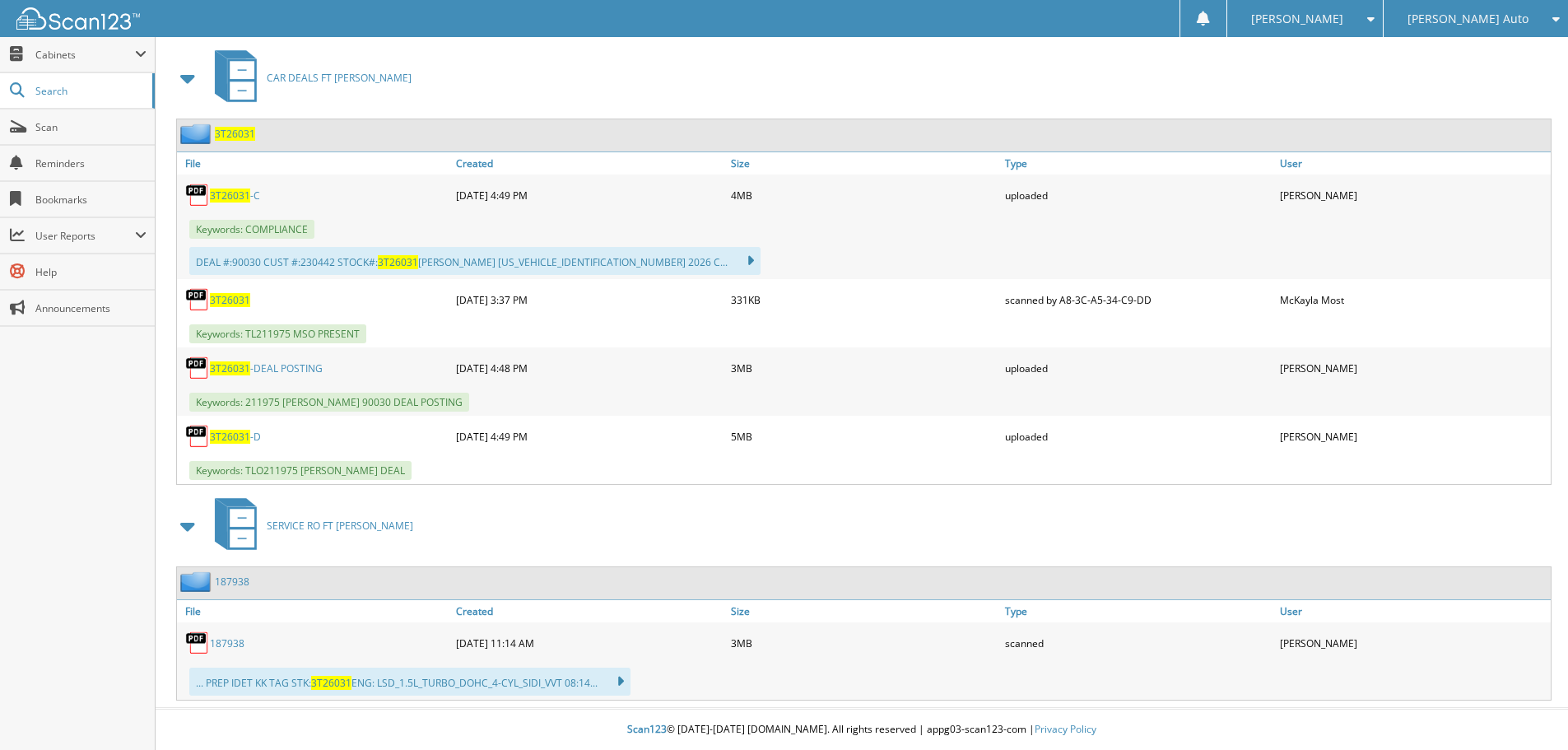
scroll to position [719, 0]
click at [232, 304] on span "3T26031" at bounding box center [230, 300] width 40 height 14
click at [227, 300] on span "3T26031" at bounding box center [230, 300] width 40 height 14
click at [233, 649] on link "187938" at bounding box center [227, 643] width 35 height 14
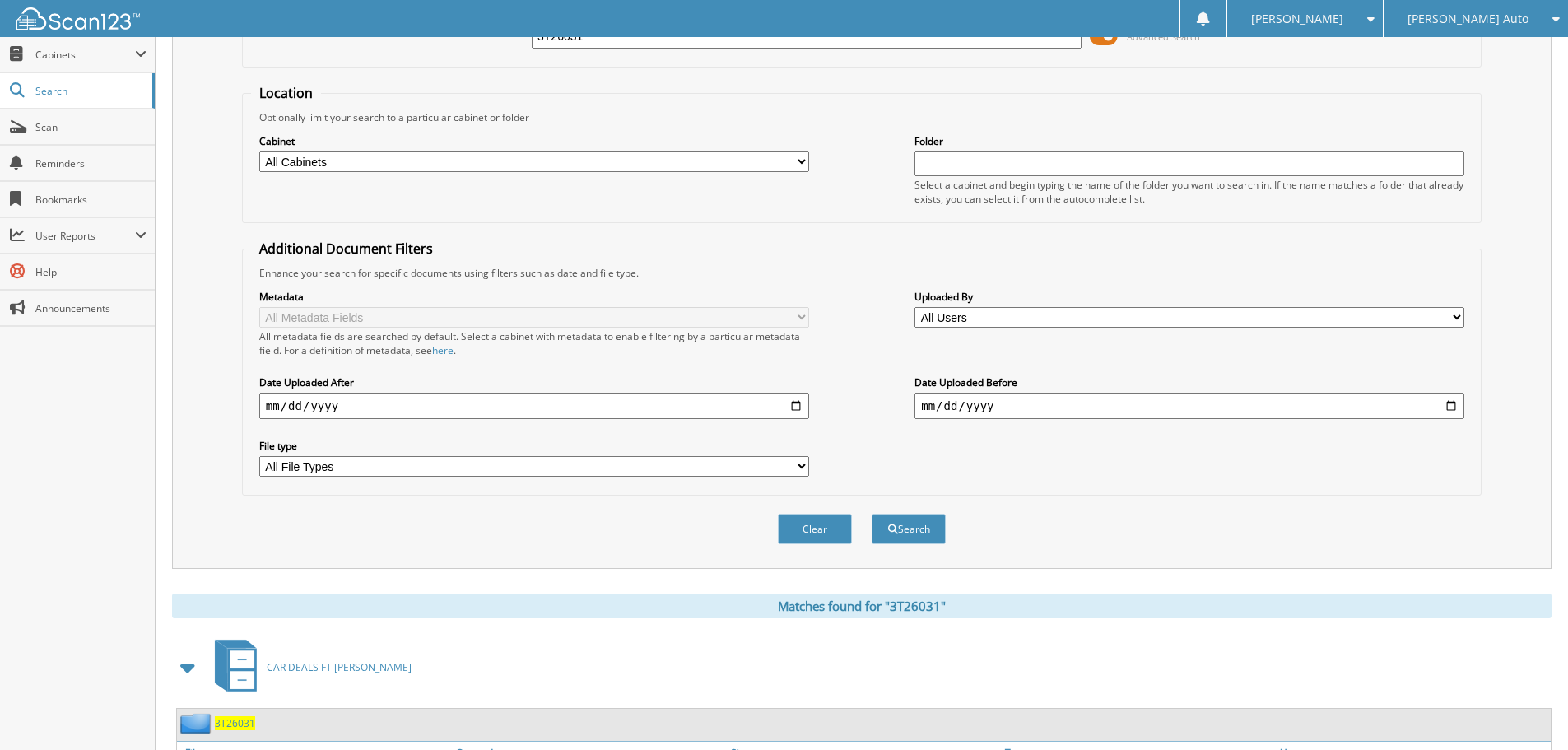
scroll to position [0, 0]
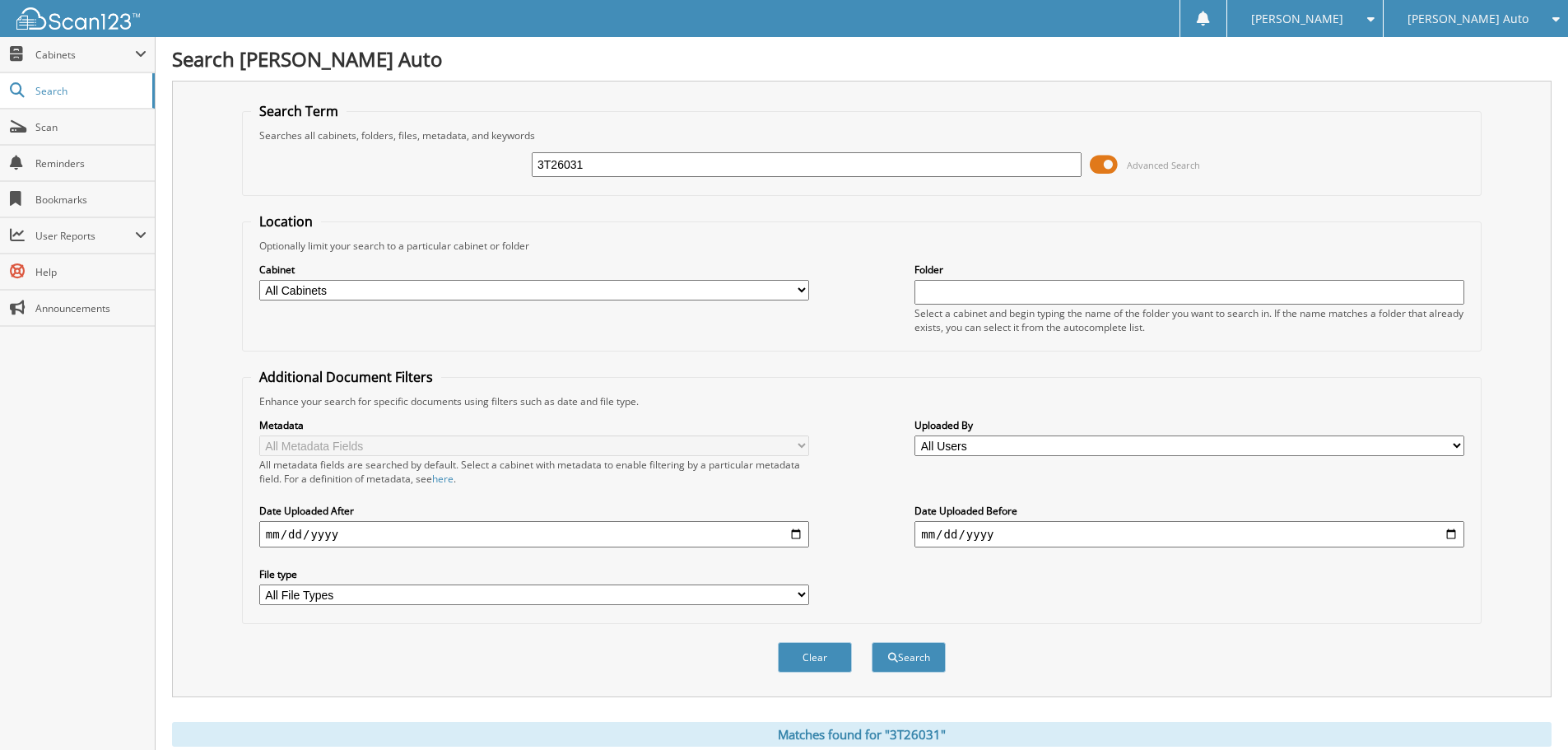
click at [785, 169] on input "3T26031" at bounding box center [806, 165] width 550 height 24
type input "1t25699"
click at [872, 643] on button "Search" at bounding box center [909, 658] width 74 height 30
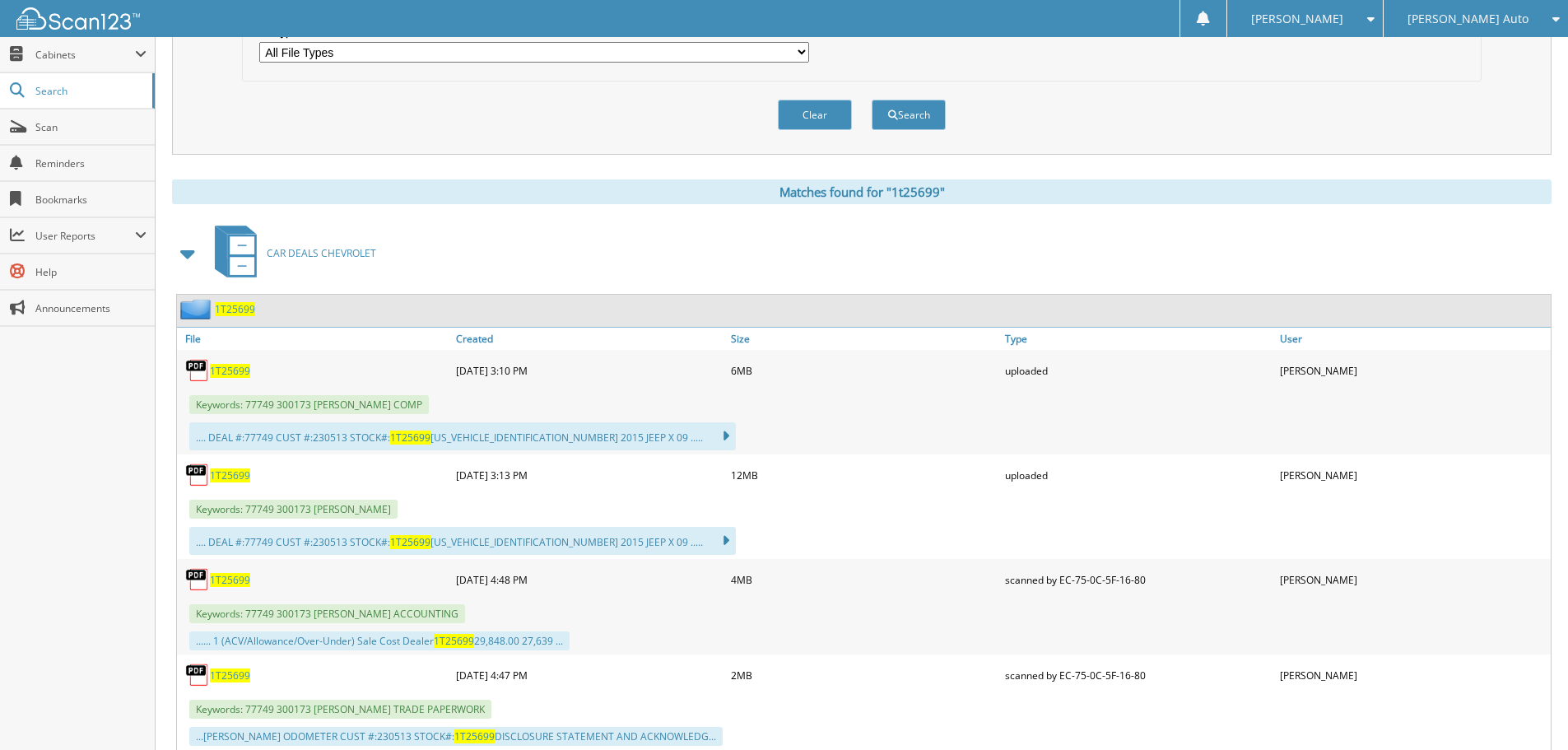
scroll to position [594, 0]
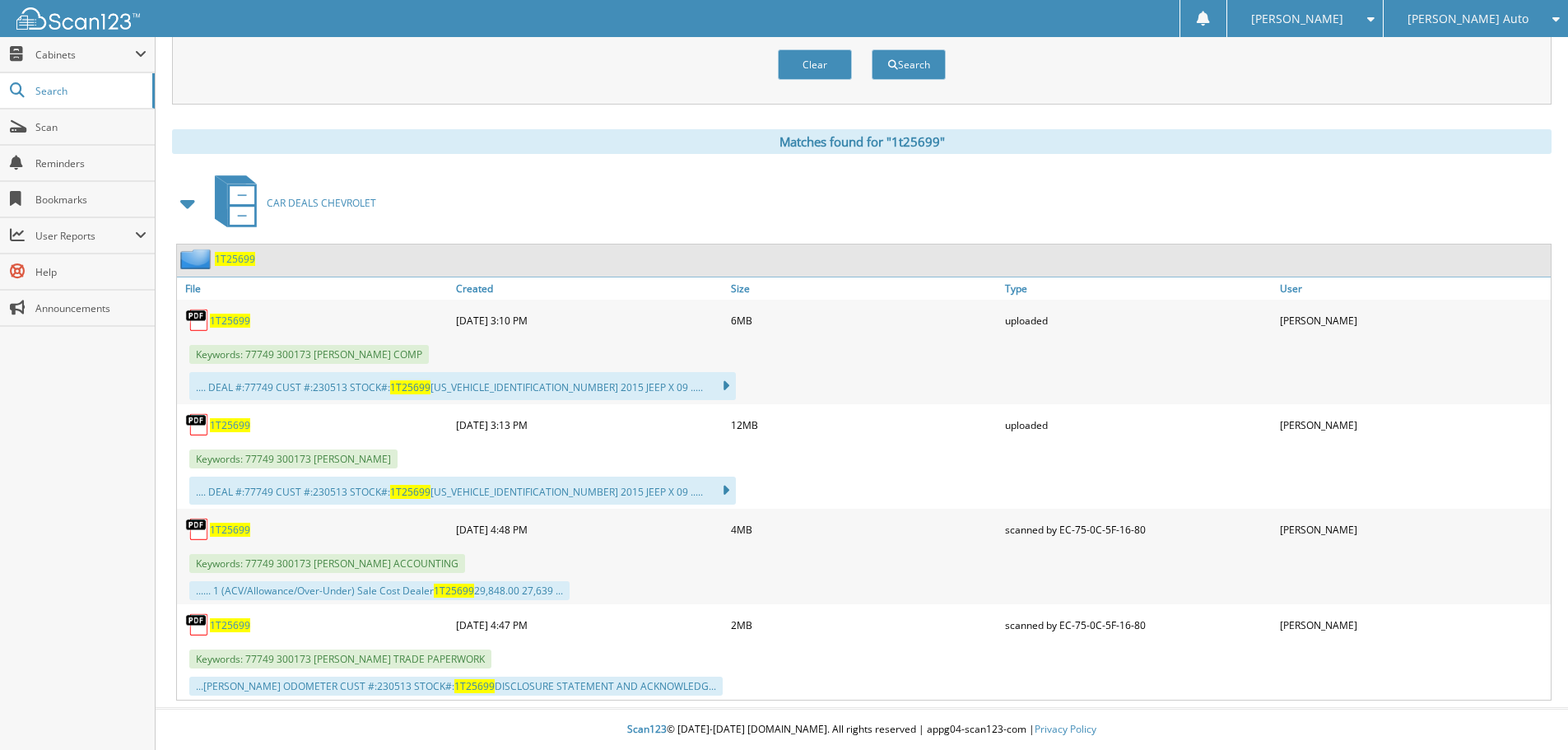
click at [239, 627] on span "1T25699" at bounding box center [230, 625] width 40 height 14
